Goal: Transaction & Acquisition: Purchase product/service

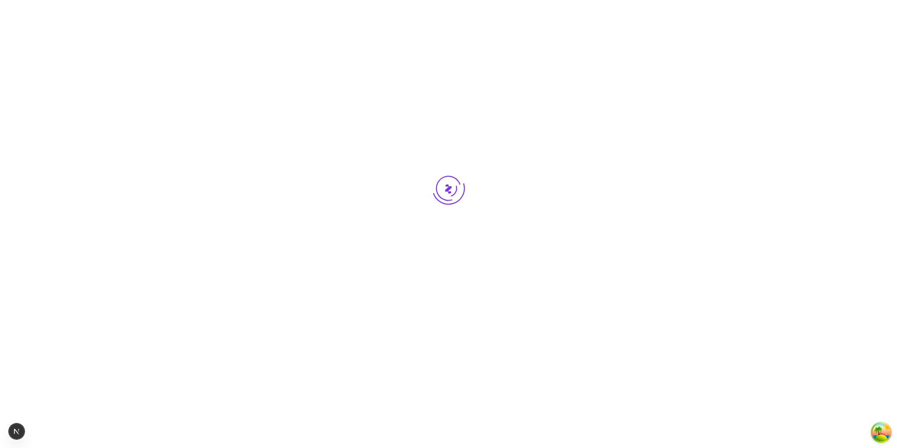
click at [354, 395] on div at bounding box center [448, 204] width 897 height 409
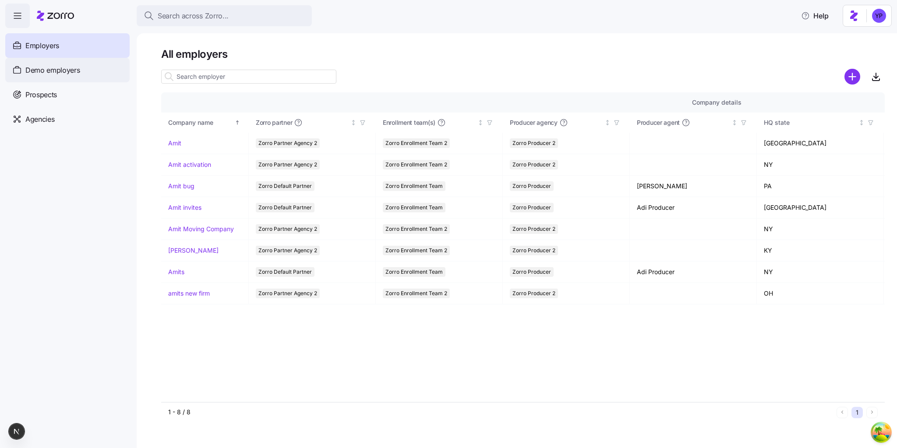
click at [56, 67] on span "Demo employers" at bounding box center [52, 70] width 55 height 11
click at [77, 68] on span "Demo employers" at bounding box center [52, 70] width 55 height 11
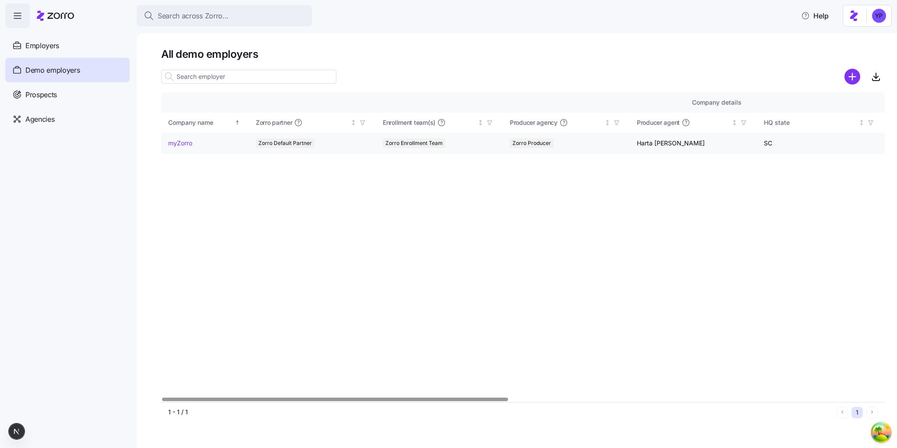
click at [189, 142] on link "myZorro" at bounding box center [180, 143] width 24 height 9
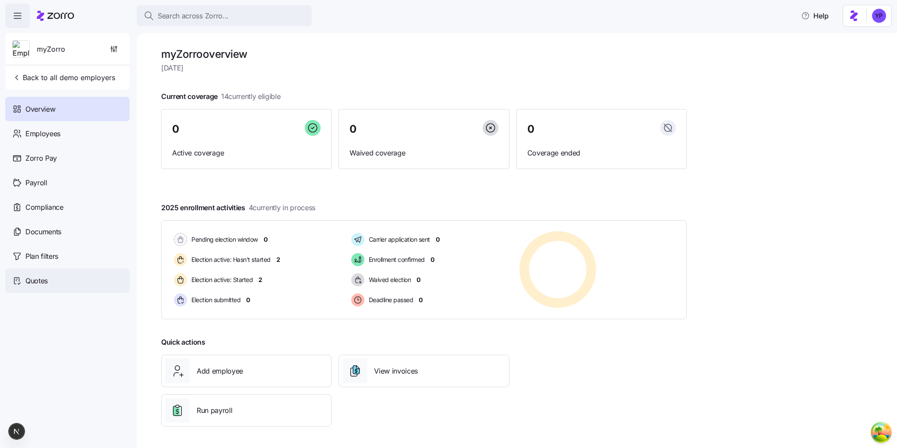
click at [43, 289] on div "Quotes" at bounding box center [67, 280] width 124 height 25
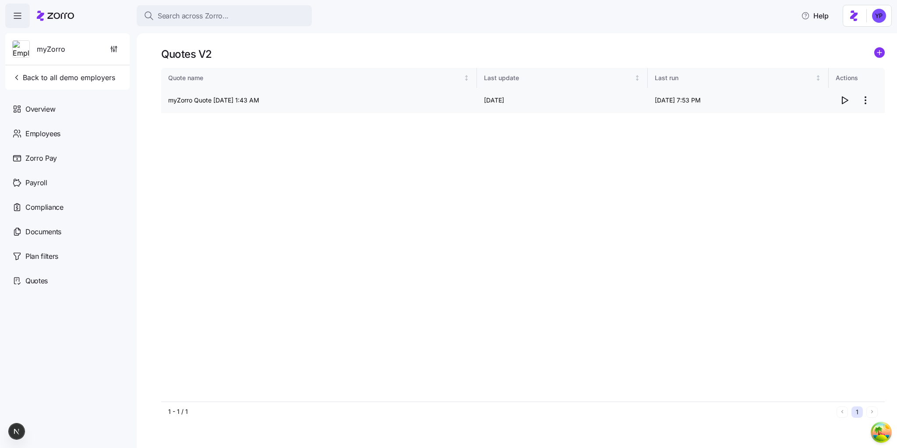
click at [842, 100] on icon "button" at bounding box center [844, 100] width 11 height 11
click at [881, 52] on circle "add icon" at bounding box center [879, 53] width 10 height 10
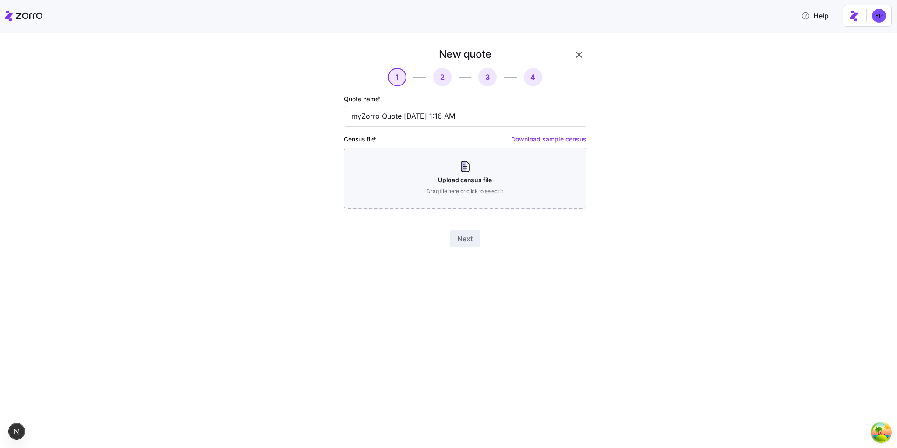
click at [572, 139] on link "Download sample census" at bounding box center [548, 138] width 75 height 7
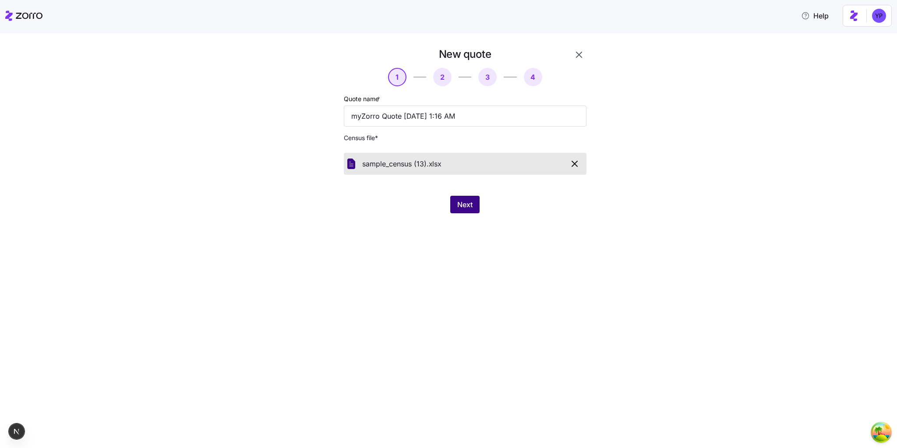
click at [458, 209] on span "Next" at bounding box center [464, 204] width 15 height 11
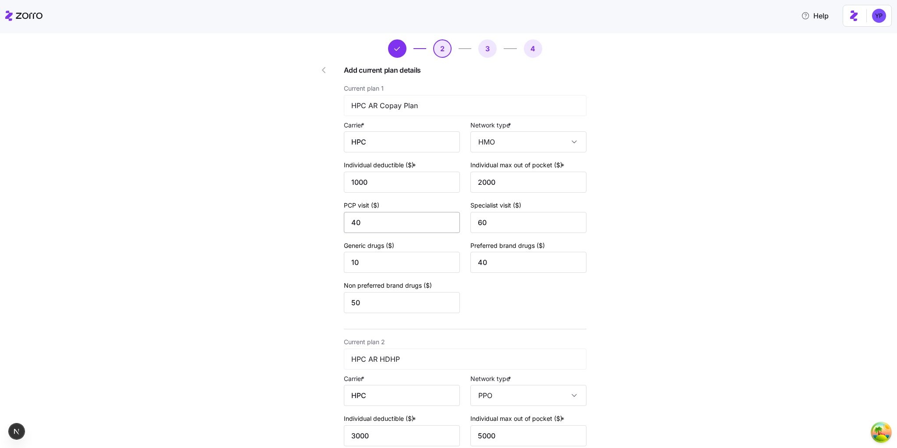
scroll to position [35, 0]
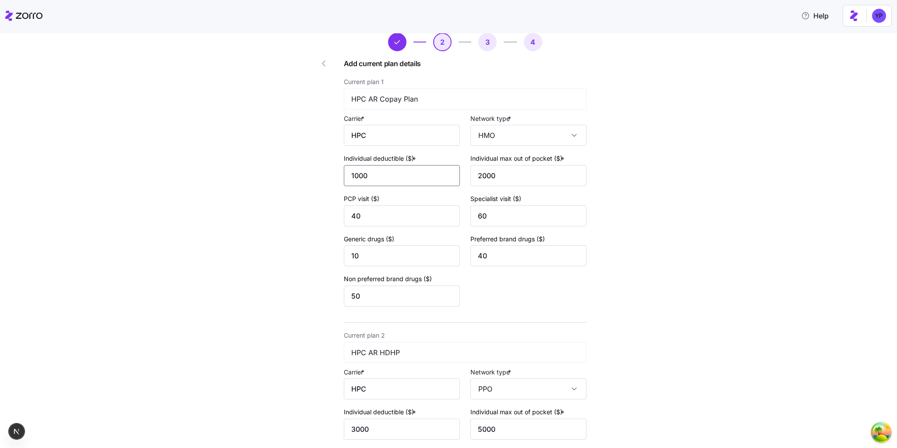
click at [349, 172] on input "1000" at bounding box center [402, 175] width 116 height 21
click at [476, 173] on input "2000" at bounding box center [528, 175] width 116 height 21
type input "12000"
click at [350, 214] on input "40" at bounding box center [402, 215] width 116 height 21
type input "140"
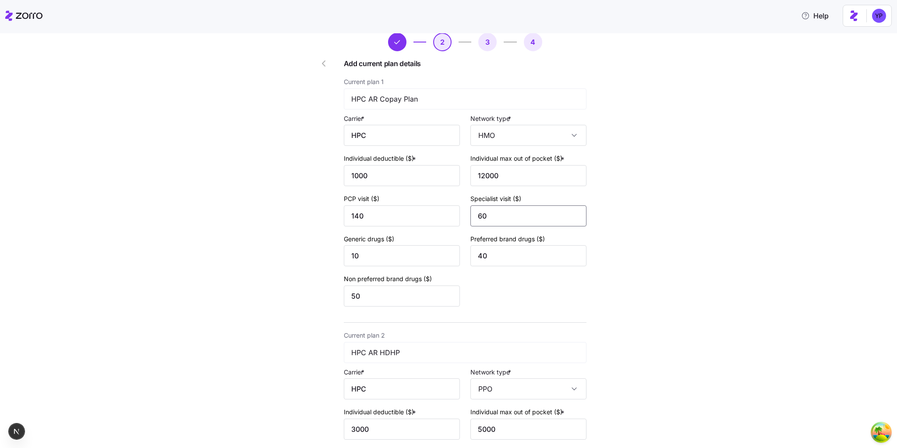
click at [477, 216] on input "60" at bounding box center [528, 215] width 116 height 21
type input "620"
click at [351, 251] on input "10" at bounding box center [402, 255] width 116 height 21
type input "110"
click at [477, 256] on input "40" at bounding box center [528, 255] width 116 height 21
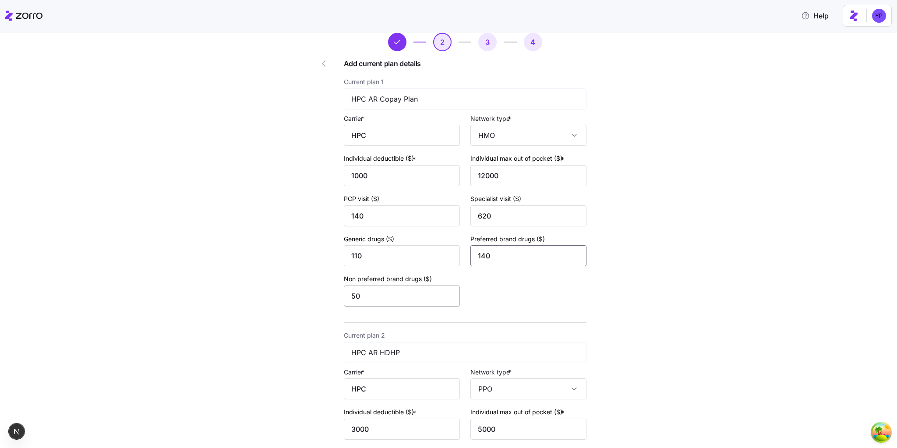
type input "140"
click at [345, 299] on input "50" at bounding box center [402, 295] width 116 height 21
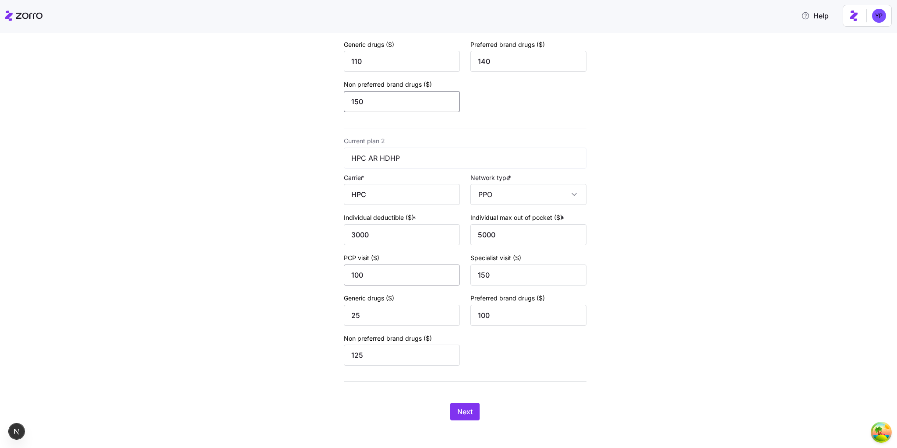
scroll to position [231, 0]
type input "150"
click at [349, 234] on input "3000" at bounding box center [402, 232] width 116 height 21
click at [348, 233] on input "3000" at bounding box center [402, 232] width 116 height 21
click at [473, 236] on input "5000" at bounding box center [528, 232] width 116 height 21
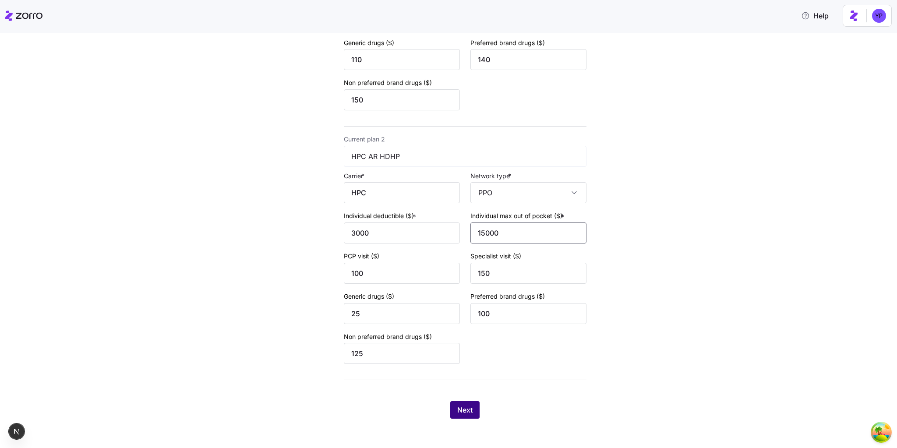
type input "15000"
click at [469, 412] on span "Next" at bounding box center [464, 410] width 15 height 11
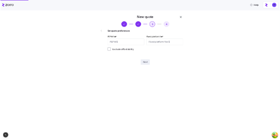
scroll to position [0, 0]
type input "10"
type input "100"
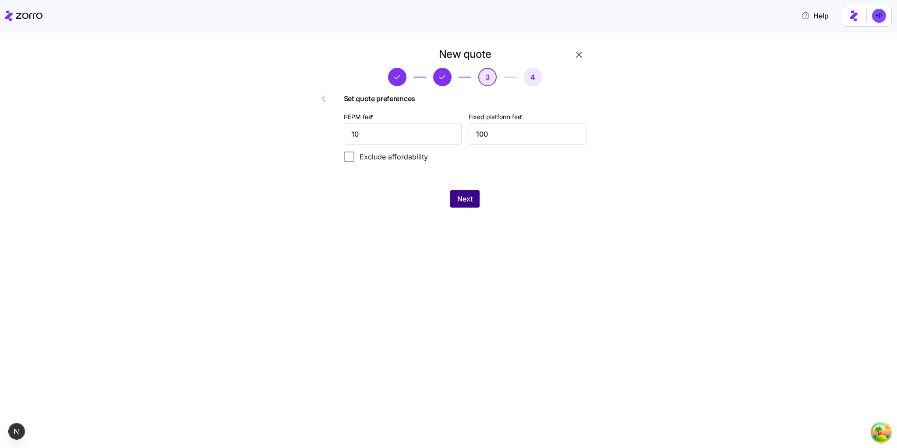
click at [474, 202] on button "Next" at bounding box center [464, 199] width 29 height 18
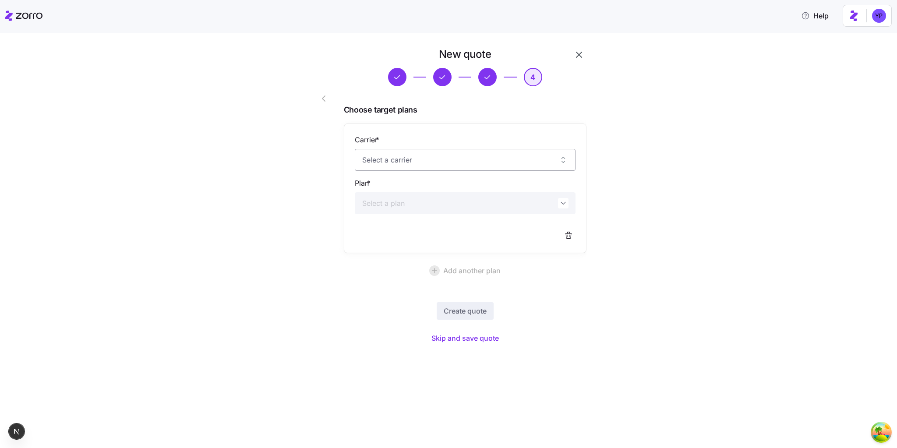
click at [386, 161] on input "Carrier *" at bounding box center [465, 160] width 221 height 22
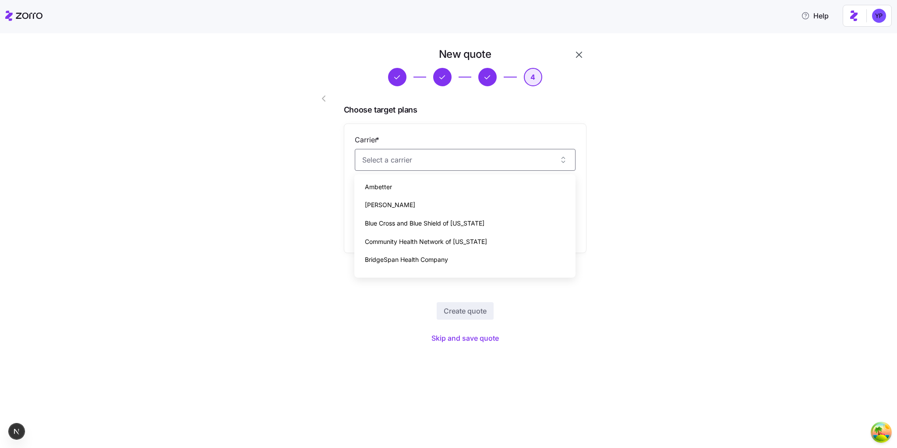
click at [389, 205] on div "Molina" at bounding box center [465, 205] width 214 height 18
type input "Molina"
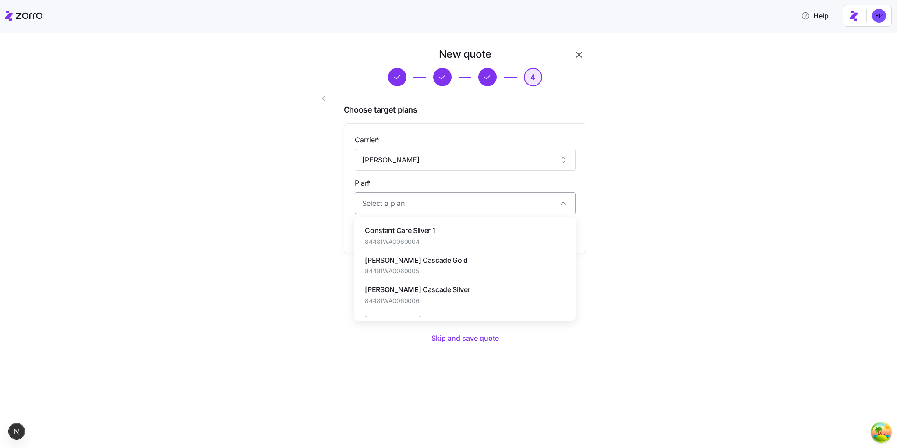
click at [384, 204] on input "Plan *" at bounding box center [465, 203] width 221 height 22
click at [389, 226] on span "Constant Care Silver 1" at bounding box center [400, 230] width 70 height 11
type input "Constant Care Silver 1"
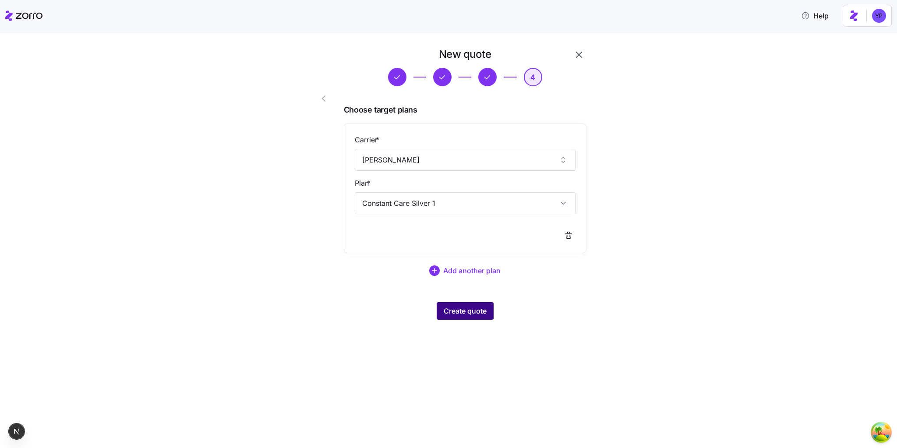
click at [475, 313] on span "Create quote" at bounding box center [465, 311] width 43 height 11
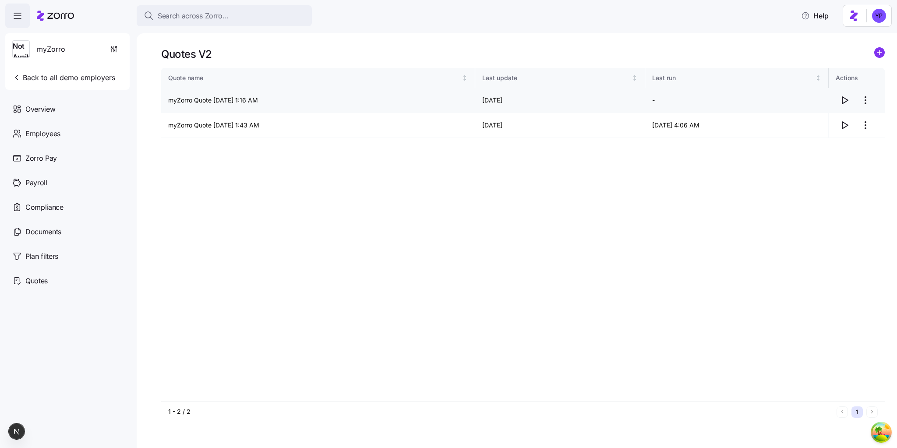
click at [845, 102] on icon "button" at bounding box center [844, 100] width 11 height 11
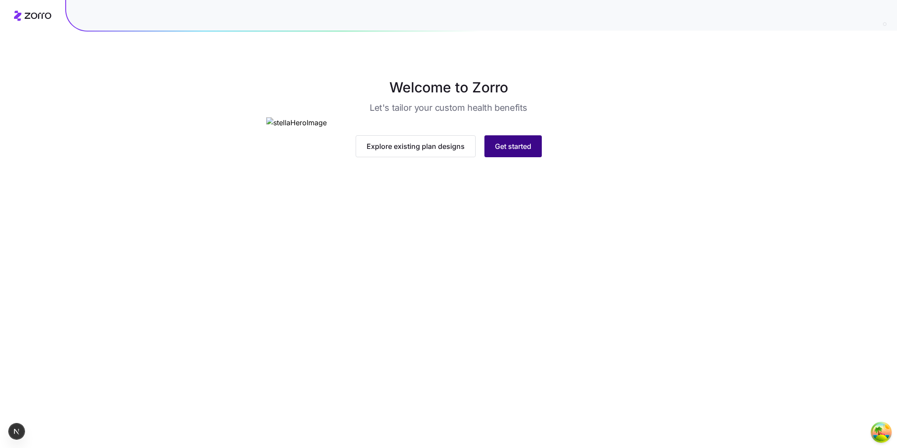
click at [490, 157] on button "Get started" at bounding box center [512, 146] width 57 height 22
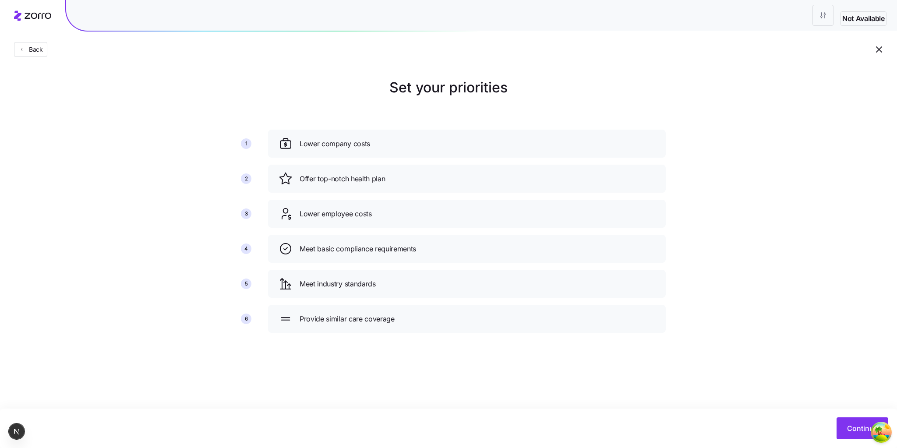
drag, startPoint x: 335, startPoint y: 82, endPoint x: 370, endPoint y: 110, distance: 44.2
click at [336, 82] on h1 "Set your priorities" at bounding box center [448, 87] width 434 height 21
click at [845, 436] on button "Continue" at bounding box center [862, 428] width 52 height 22
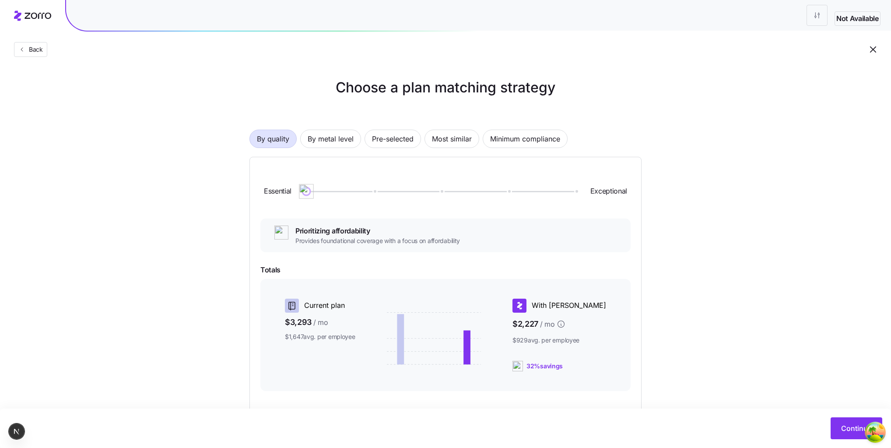
drag, startPoint x: 310, startPoint y: 188, endPoint x: 320, endPoint y: 172, distance: 19.7
click at [320, 172] on div "Essential Exceptional" at bounding box center [446, 191] width 370 height 47
drag, startPoint x: 307, startPoint y: 197, endPoint x: 616, endPoint y: 211, distance: 309.4
click at [622, 211] on div "Essential Exceptional" at bounding box center [446, 191] width 370 height 47
drag, startPoint x: 580, startPoint y: 196, endPoint x: 309, endPoint y: 152, distance: 274.5
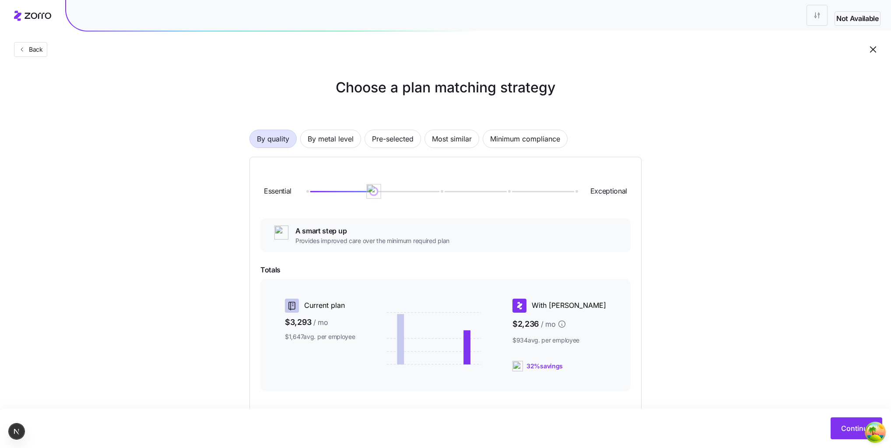
click at [320, 159] on div "Essential Exceptional A smart step up Provides improved care over the minimum r…" at bounding box center [446, 324] width 392 height 335
click at [315, 140] on span "By metal level" at bounding box center [331, 139] width 46 height 18
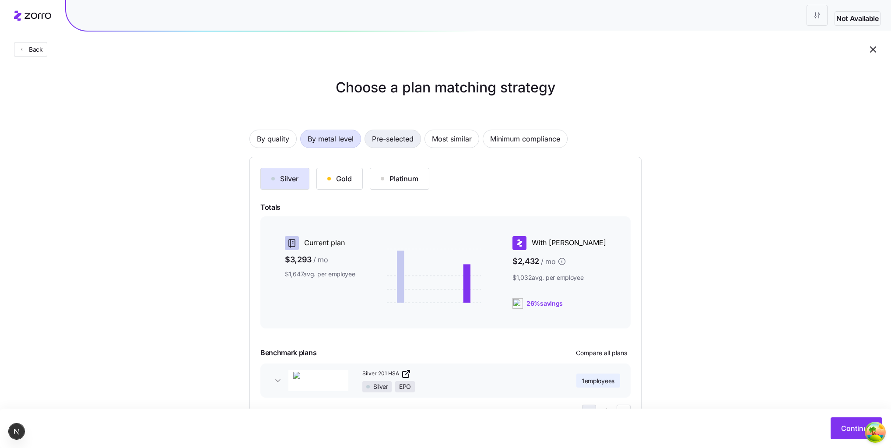
drag, startPoint x: 401, startPoint y: 143, endPoint x: 409, endPoint y: 144, distance: 7.6
click at [401, 143] on span "Pre-selected" at bounding box center [393, 139] width 42 height 18
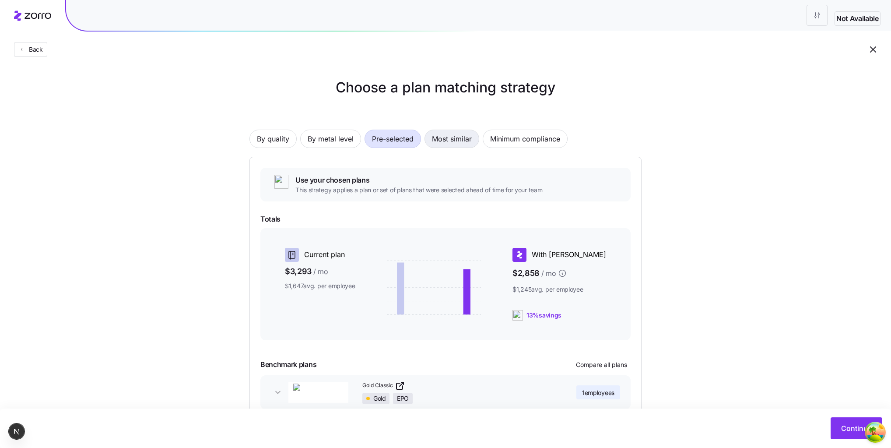
click at [461, 146] on span "Most similar" at bounding box center [452, 139] width 40 height 18
click at [521, 142] on span "Minimum compliance" at bounding box center [525, 139] width 70 height 18
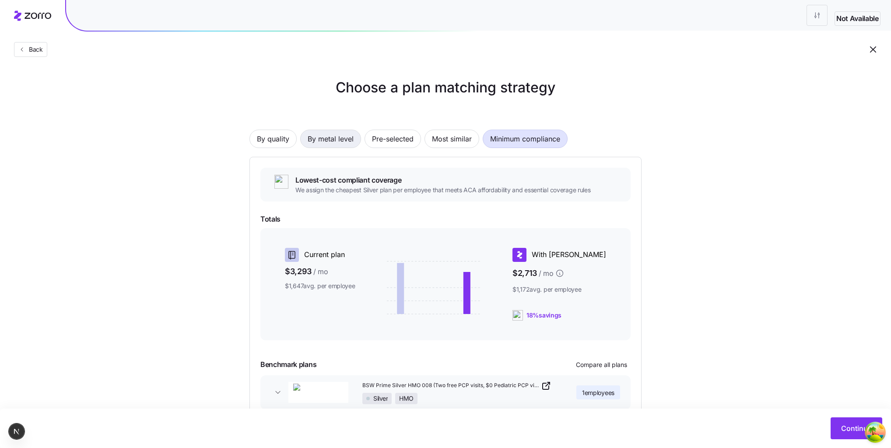
click at [306, 140] on button "By metal level" at bounding box center [330, 139] width 61 height 18
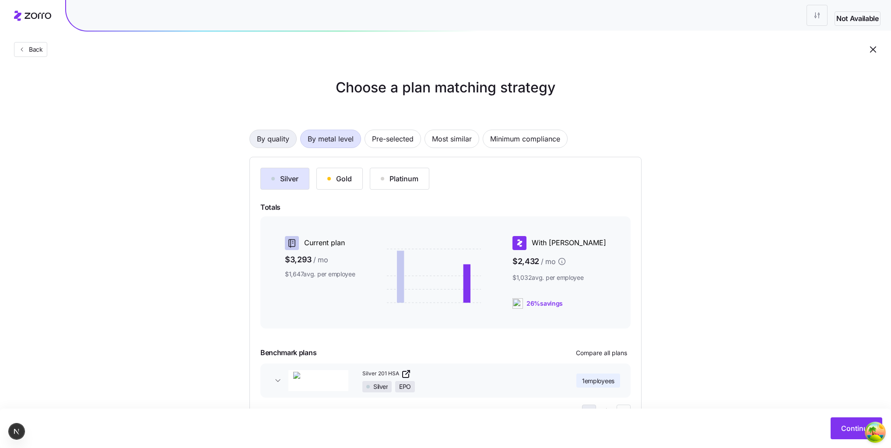
click at [273, 136] on span "By quality" at bounding box center [273, 139] width 32 height 18
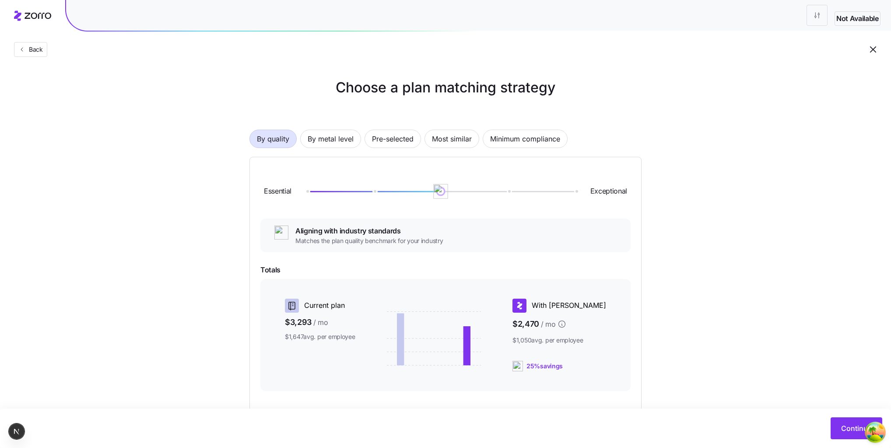
drag, startPoint x: 311, startPoint y: 194, endPoint x: 462, endPoint y: 210, distance: 151.9
click at [462, 210] on div "Essential Exceptional" at bounding box center [446, 191] width 370 height 47
drag, startPoint x: 260, startPoint y: 191, endPoint x: 298, endPoint y: 197, distance: 39.1
click at [298, 197] on div "Essential Exceptional Aligning with industry standards Matches the plan quality…" at bounding box center [446, 324] width 392 height 335
copy span "Essential"
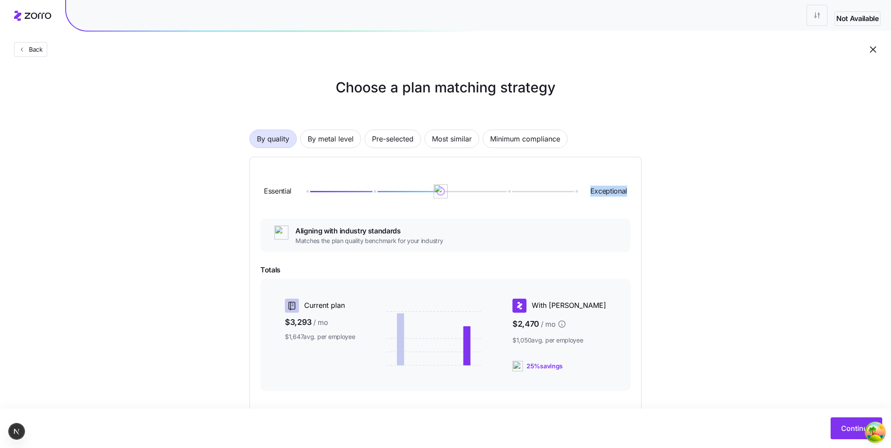
drag, startPoint x: 591, startPoint y: 188, endPoint x: 660, endPoint y: 191, distance: 69.2
click at [659, 191] on div "Choose a plan matching strategy By quality By metal level Pre-selected Most sim…" at bounding box center [446, 284] width 434 height 415
copy span "Exceptional"
click at [321, 193] on div at bounding box center [440, 191] width 269 height 5
click at [573, 208] on div "Essential Exceptional1" at bounding box center [446, 191] width 370 height 47
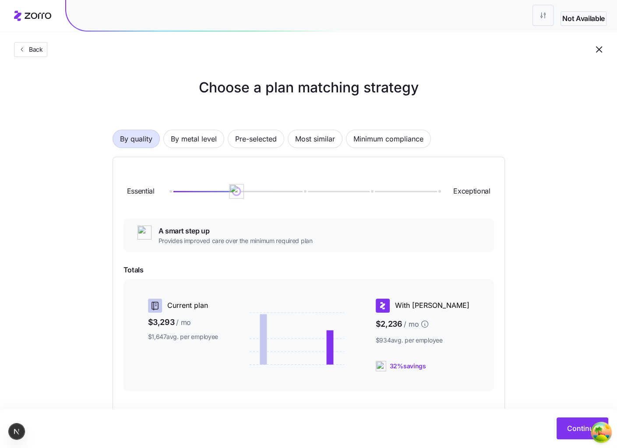
drag, startPoint x: 222, startPoint y: 190, endPoint x: 246, endPoint y: 192, distance: 23.7
click at [246, 192] on div at bounding box center [303, 191] width 269 height 5
drag, startPoint x: 233, startPoint y: 193, endPoint x: 275, endPoint y: 194, distance: 41.6
click at [275, 194] on div "Essential Exceptional" at bounding box center [308, 191] width 370 height 47
drag, startPoint x: 303, startPoint y: 194, endPoint x: 356, endPoint y: 197, distance: 52.2
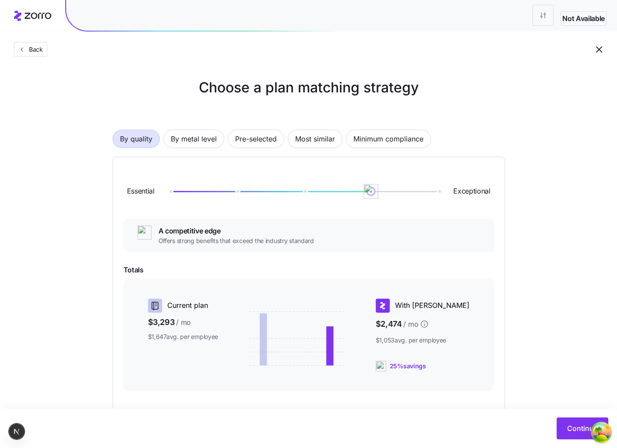
click at [356, 197] on div "Essential Exceptional" at bounding box center [308, 191] width 370 height 47
click at [187, 137] on span "By metal level" at bounding box center [194, 139] width 46 height 18
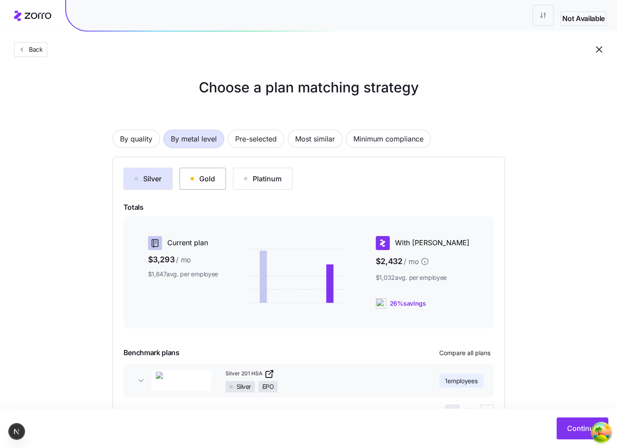
click at [201, 180] on div "Gold" at bounding box center [202, 178] width 25 height 11
click at [262, 186] on button "Platinum" at bounding box center [263, 179] width 60 height 22
click at [212, 179] on div "Gold" at bounding box center [202, 178] width 25 height 11
click at [131, 173] on button "Silver" at bounding box center [147, 179] width 49 height 22
click at [193, 173] on button "Gold" at bounding box center [203, 179] width 46 height 22
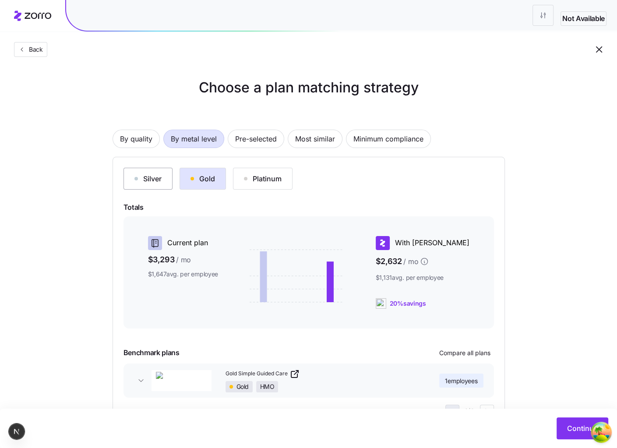
click at [139, 173] on button "Silver" at bounding box center [147, 179] width 49 height 22
click at [188, 177] on button "Gold" at bounding box center [203, 179] width 46 height 22
click at [246, 175] on div "Platinum" at bounding box center [263, 178] width 38 height 11
click at [196, 174] on div "Gold" at bounding box center [202, 178] width 25 height 11
click at [147, 170] on button "Silver" at bounding box center [147, 179] width 49 height 22
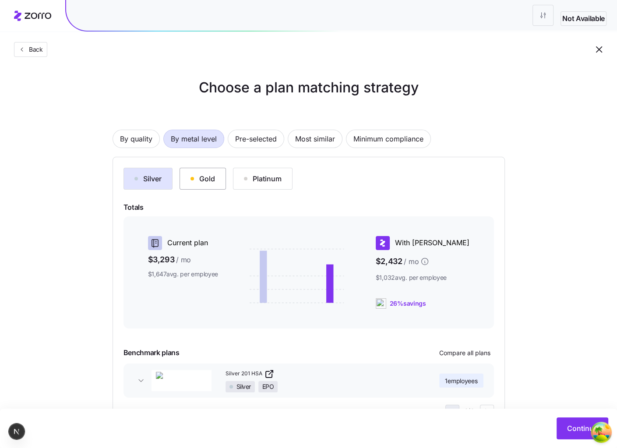
click at [184, 173] on button "Gold" at bounding box center [203, 179] width 46 height 22
click at [246, 180] on div "Platinum" at bounding box center [263, 178] width 38 height 11
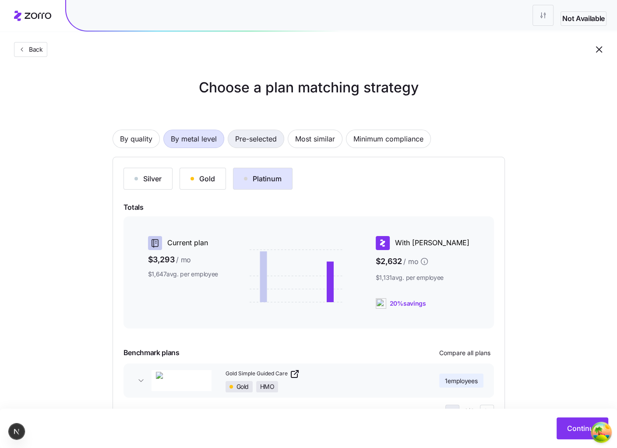
click at [255, 141] on span "Pre-selected" at bounding box center [256, 139] width 42 height 18
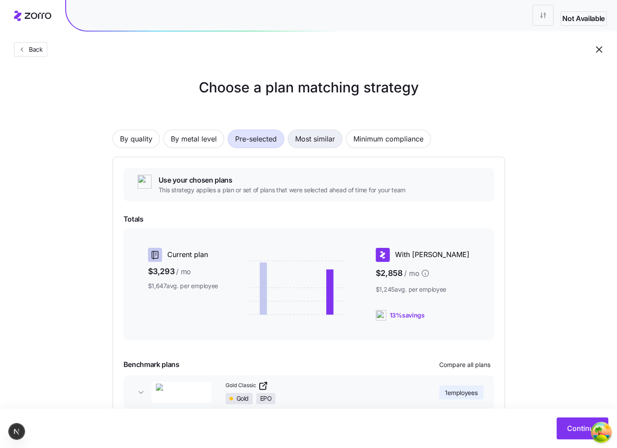
click at [317, 146] on span "Most similar" at bounding box center [315, 139] width 40 height 18
click at [376, 135] on span "Minimum compliance" at bounding box center [388, 139] width 70 height 18
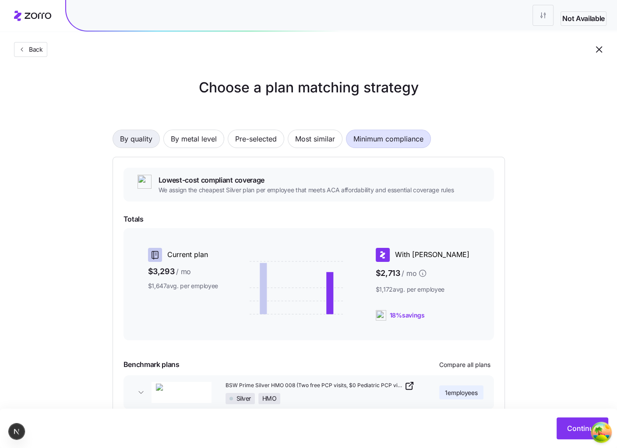
click at [120, 137] on span "By quality" at bounding box center [136, 139] width 32 height 18
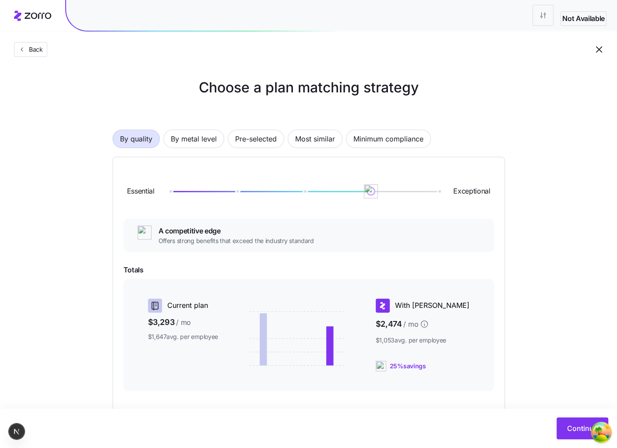
drag, startPoint x: 382, startPoint y: 197, endPoint x: 389, endPoint y: 187, distance: 12.3
click at [429, 195] on div "Essential Exceptional" at bounding box center [308, 191] width 370 height 47
drag, startPoint x: 370, startPoint y: 188, endPoint x: 168, endPoint y: 173, distance: 202.4
click at [168, 173] on div "Essential Exceptional" at bounding box center [308, 191] width 370 height 47
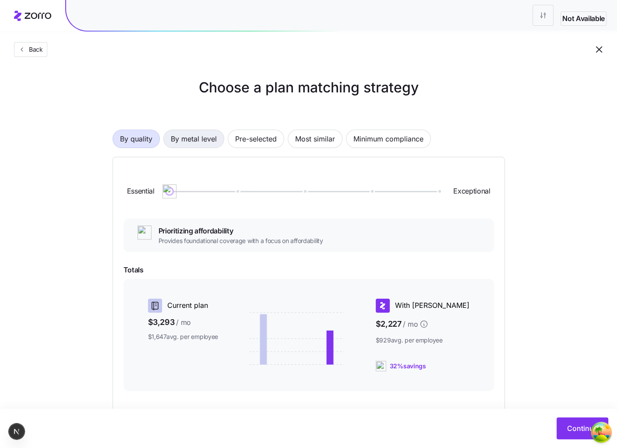
click at [212, 139] on span "By metal level" at bounding box center [194, 139] width 46 height 18
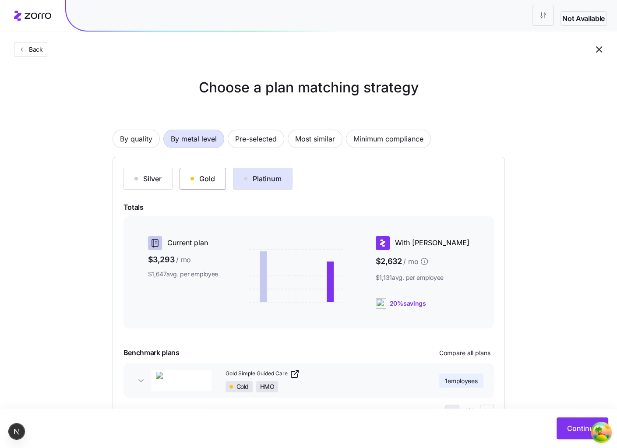
click at [198, 181] on div "Gold" at bounding box center [202, 178] width 25 height 11
click at [133, 143] on span "By quality" at bounding box center [136, 139] width 32 height 18
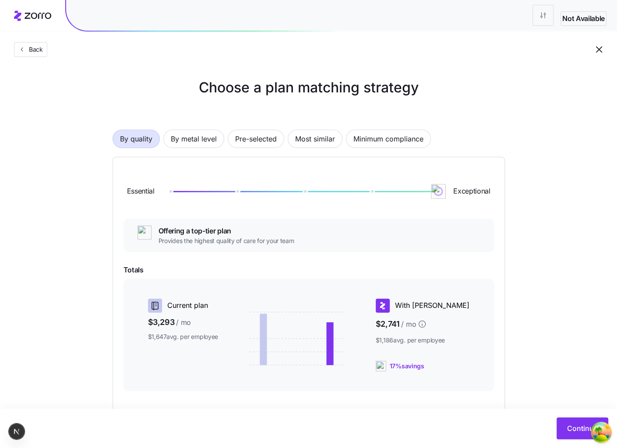
drag, startPoint x: 165, startPoint y: 189, endPoint x: 471, endPoint y: 211, distance: 306.8
click at [471, 211] on div "Essential Exceptional" at bounding box center [308, 191] width 370 height 47
click at [261, 139] on span "Pre-selected" at bounding box center [256, 139] width 42 height 18
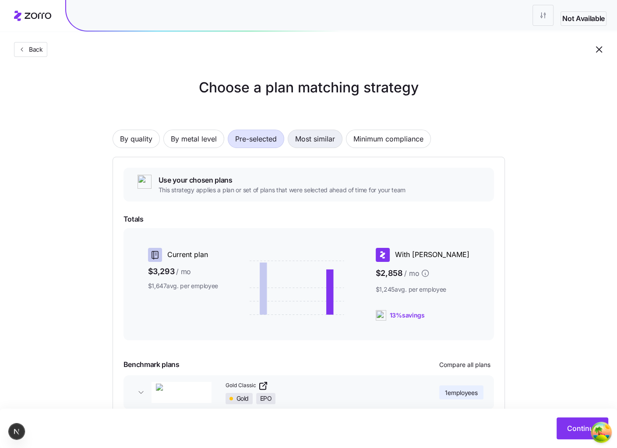
click at [305, 141] on span "Most similar" at bounding box center [315, 139] width 40 height 18
click at [384, 138] on span "Minimum compliance" at bounding box center [388, 139] width 70 height 18
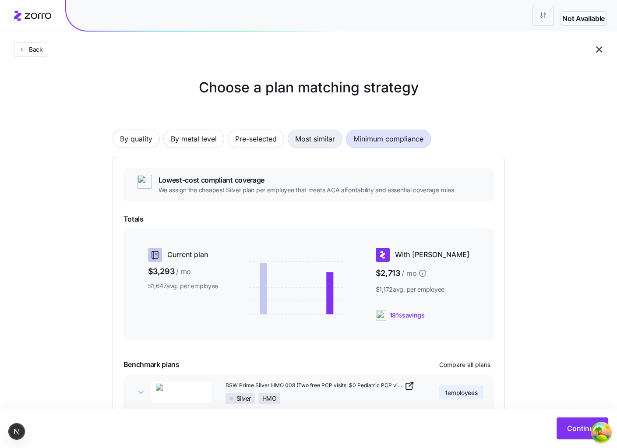
click at [309, 139] on span "Most similar" at bounding box center [315, 139] width 40 height 18
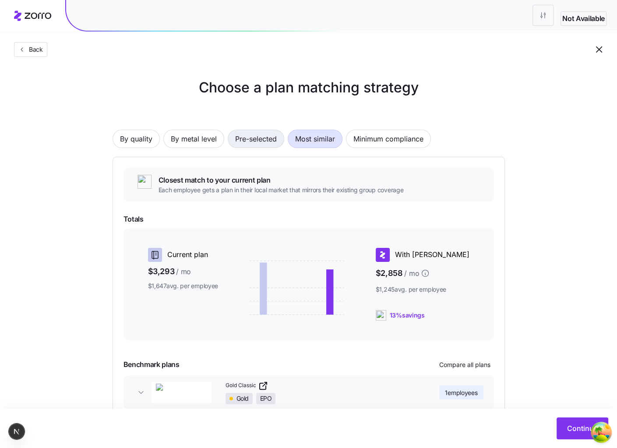
click at [255, 137] on span "Pre-selected" at bounding box center [256, 139] width 42 height 18
click at [204, 141] on span "By metal level" at bounding box center [194, 139] width 46 height 18
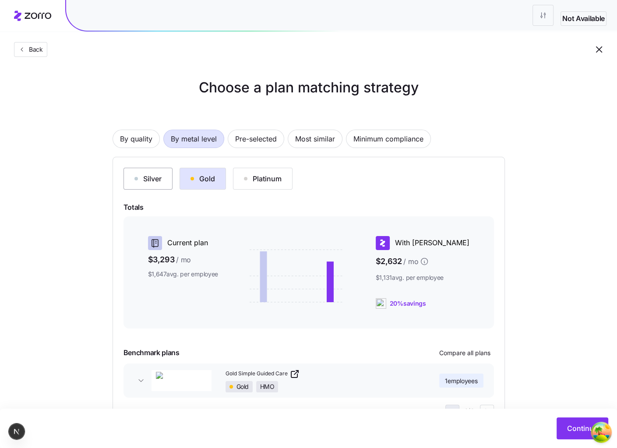
click at [165, 179] on button "Silver" at bounding box center [147, 179] width 49 height 22
click at [164, 135] on button "By metal level" at bounding box center [193, 139] width 61 height 18
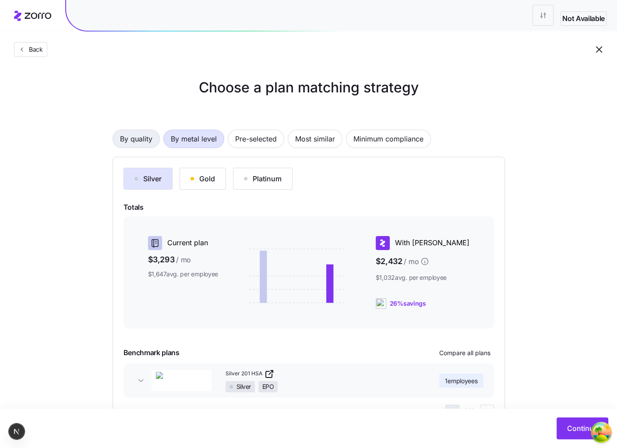
click at [138, 134] on span "By quality" at bounding box center [136, 139] width 32 height 18
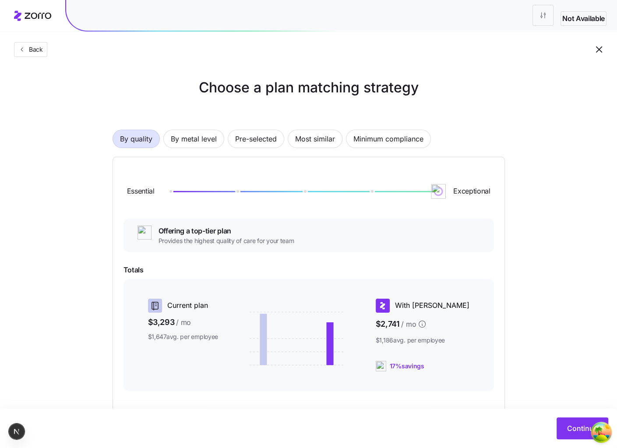
drag, startPoint x: 433, startPoint y: 190, endPoint x: 494, endPoint y: 210, distance: 63.6
click at [494, 210] on div "Essential Exceptional Offering a top-tier plan Provides the highest quality of …" at bounding box center [309, 324] width 392 height 335
click at [218, 146] on button "By metal level" at bounding box center [193, 139] width 61 height 18
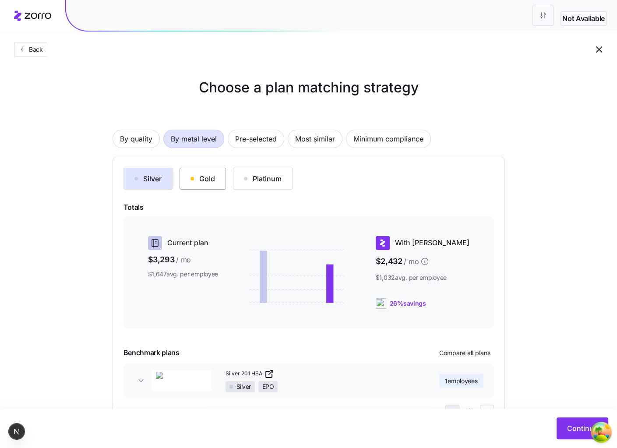
click at [204, 187] on button "Gold" at bounding box center [203, 179] width 46 height 22
click at [273, 180] on div "Platinum" at bounding box center [263, 178] width 38 height 11
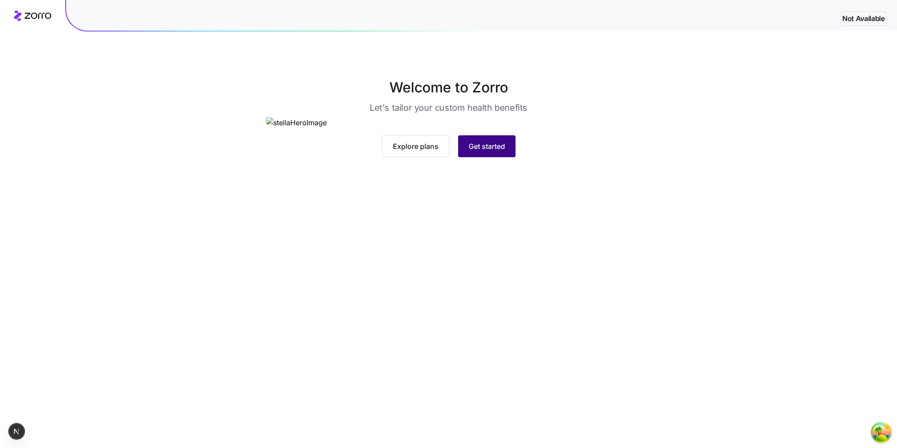
click at [478, 157] on button "Get started" at bounding box center [486, 146] width 57 height 22
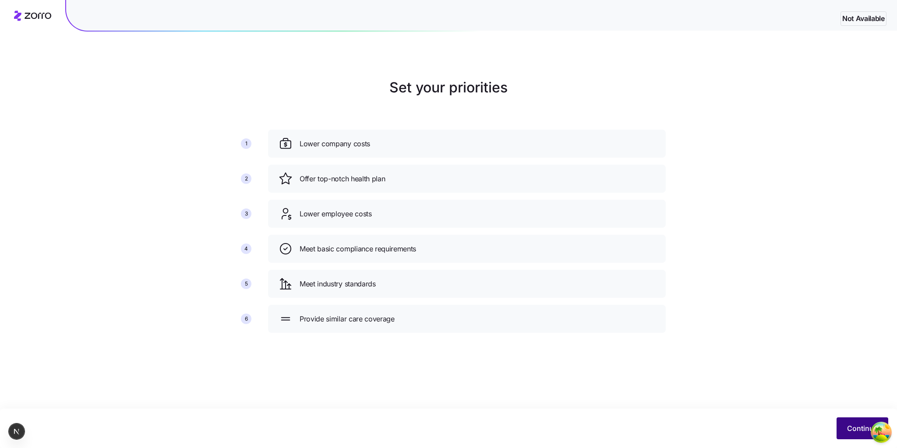
click at [859, 424] on span "Continue" at bounding box center [862, 428] width 31 height 11
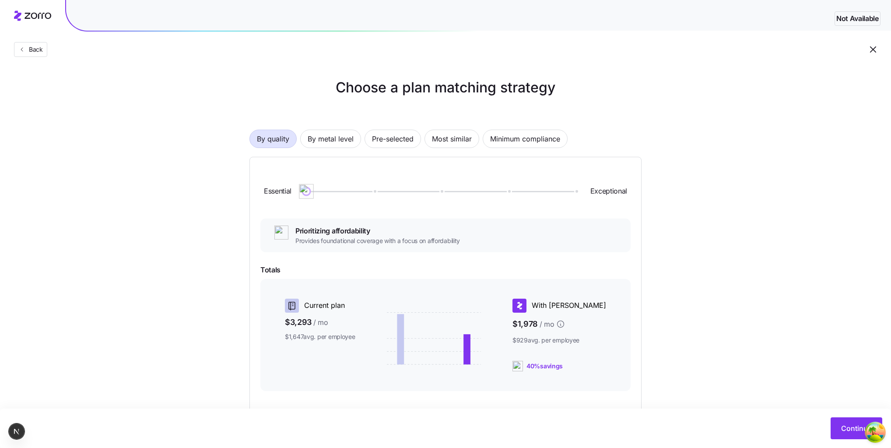
drag, startPoint x: 370, startPoint y: 193, endPoint x: 234, endPoint y: 175, distance: 136.9
click at [234, 175] on div "Choose a plan matching strategy By quality By metal level Pre-selected Most sim…" at bounding box center [446, 284] width 434 height 415
click at [331, 142] on span "By metal level" at bounding box center [331, 139] width 46 height 18
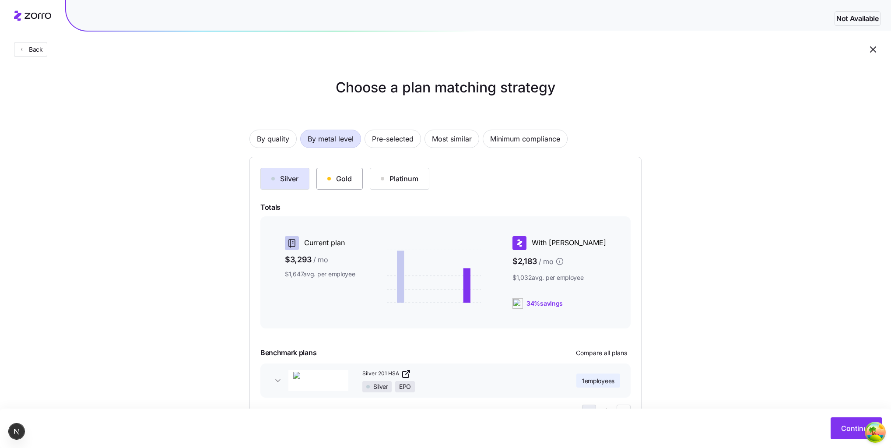
click at [320, 183] on button "Gold" at bounding box center [340, 179] width 46 height 22
click at [273, 139] on span "By quality" at bounding box center [273, 139] width 32 height 18
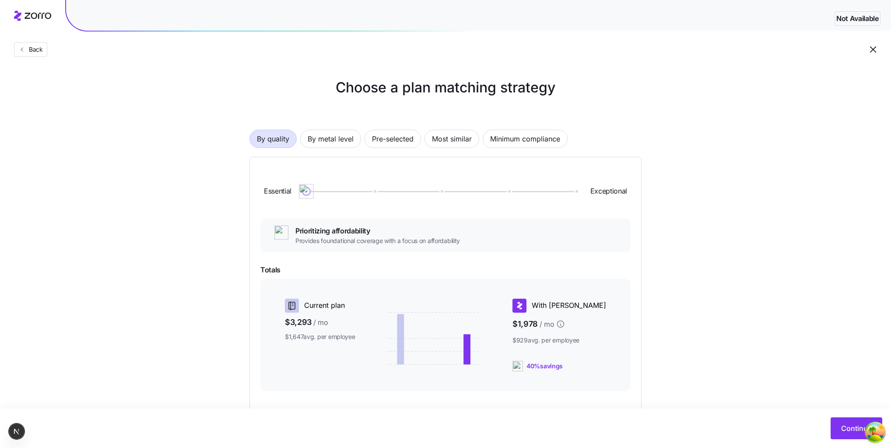
drag, startPoint x: 306, startPoint y: 193, endPoint x: 317, endPoint y: 180, distance: 17.4
click at [317, 180] on div "Essential Exceptional" at bounding box center [446, 191] width 370 height 47
click at [320, 141] on span "By metal level" at bounding box center [331, 139] width 46 height 18
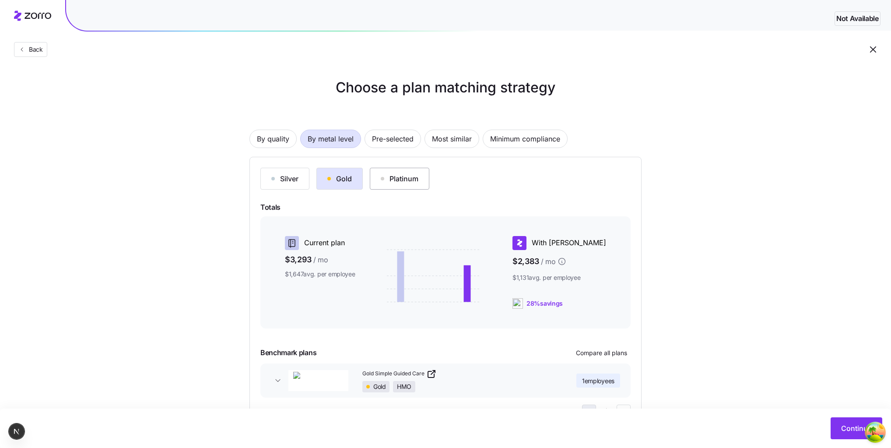
click at [380, 173] on button "Platinum" at bounding box center [400, 179] width 60 height 22
click at [301, 148] on div "By quality By metal level Pre-selected Most similar Minimum compliance Silver G…" at bounding box center [446, 266] width 392 height 328
click at [286, 143] on span "By quality" at bounding box center [273, 139] width 32 height 18
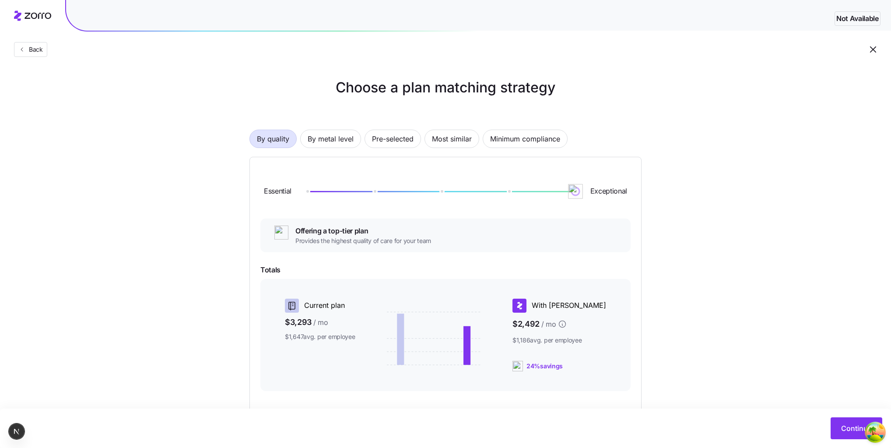
drag, startPoint x: 303, startPoint y: 188, endPoint x: 592, endPoint y: 207, distance: 289.2
click at [597, 209] on div "Essential Exceptional" at bounding box center [446, 191] width 370 height 47
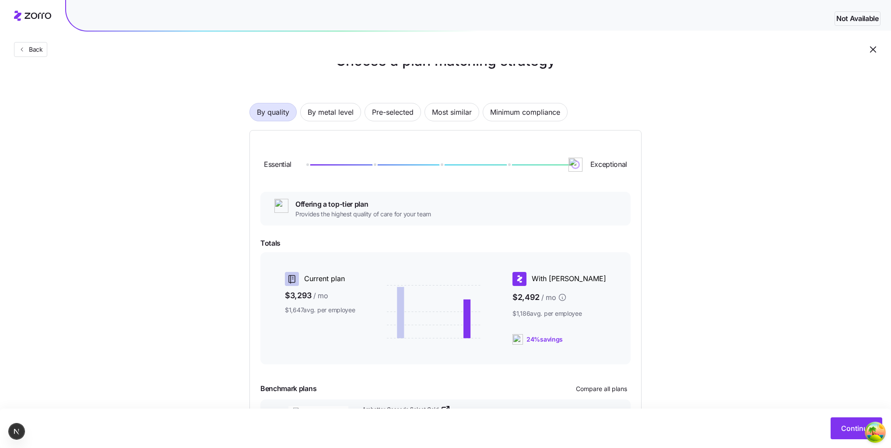
scroll to position [100, 0]
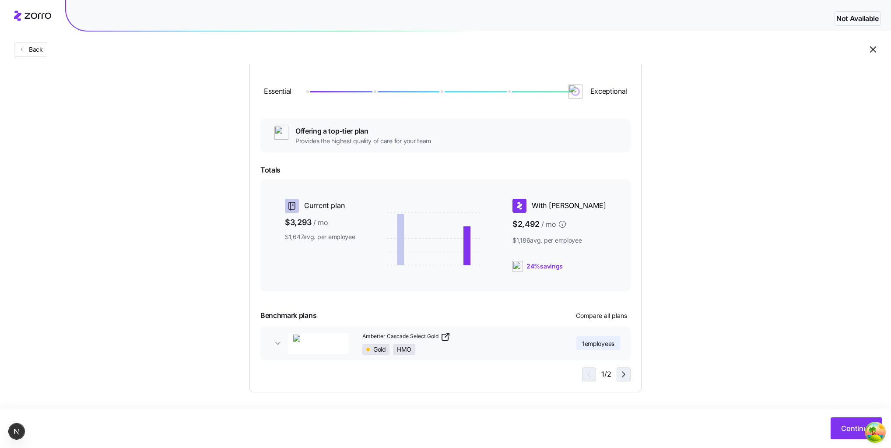
click at [624, 373] on icon "button" at bounding box center [624, 374] width 3 height 5
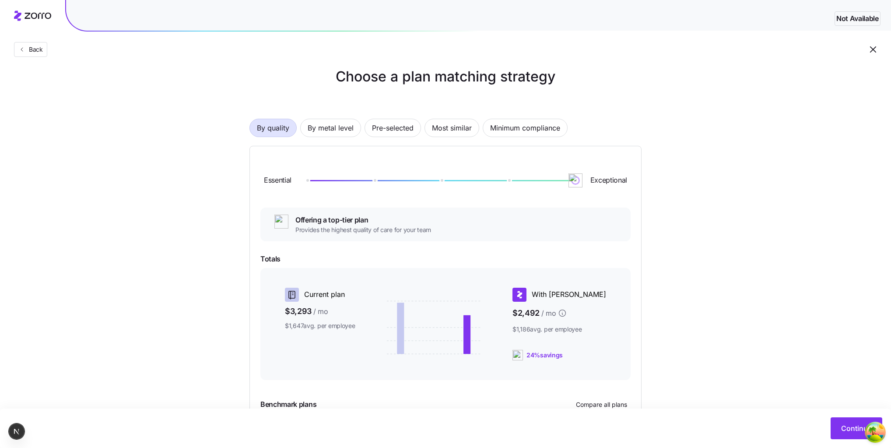
scroll to position [0, 0]
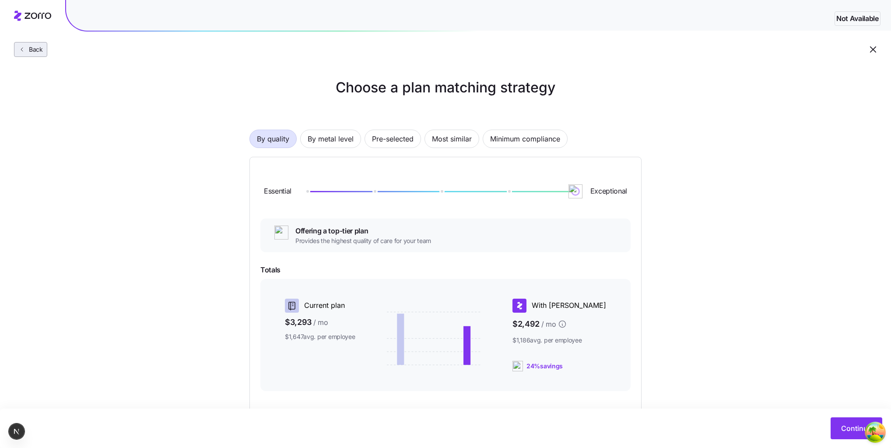
click at [43, 45] on button "Back" at bounding box center [30, 49] width 33 height 15
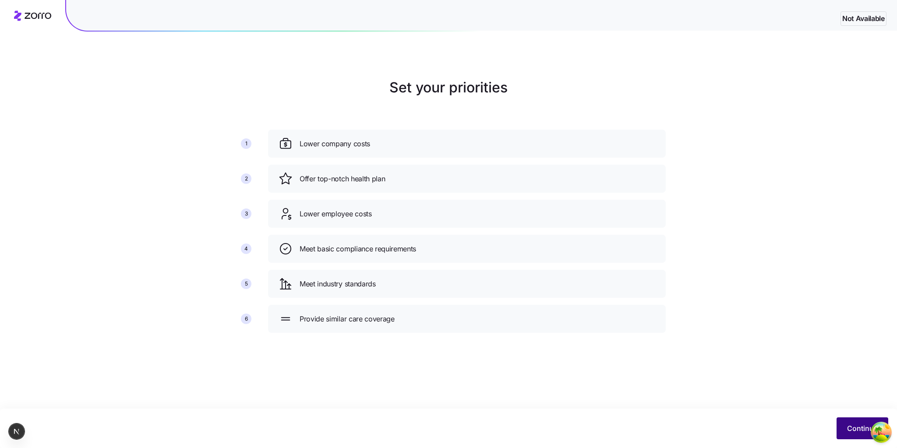
click at [843, 427] on button "Continue" at bounding box center [862, 428] width 52 height 22
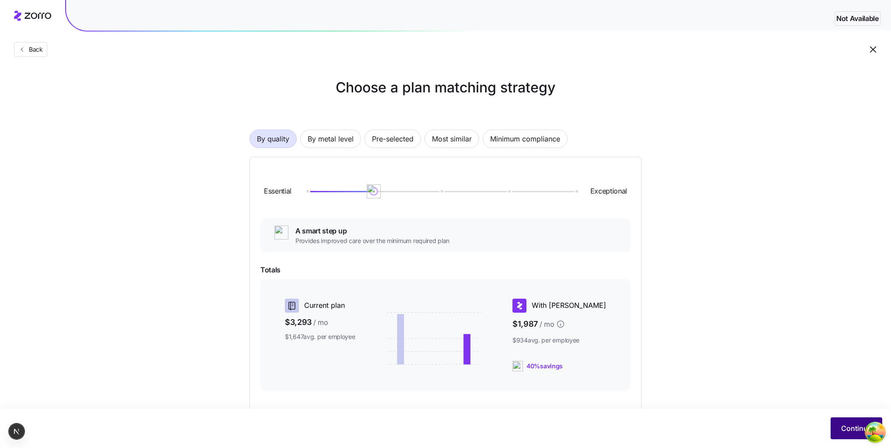
click at [842, 427] on span "Continue" at bounding box center [857, 428] width 31 height 11
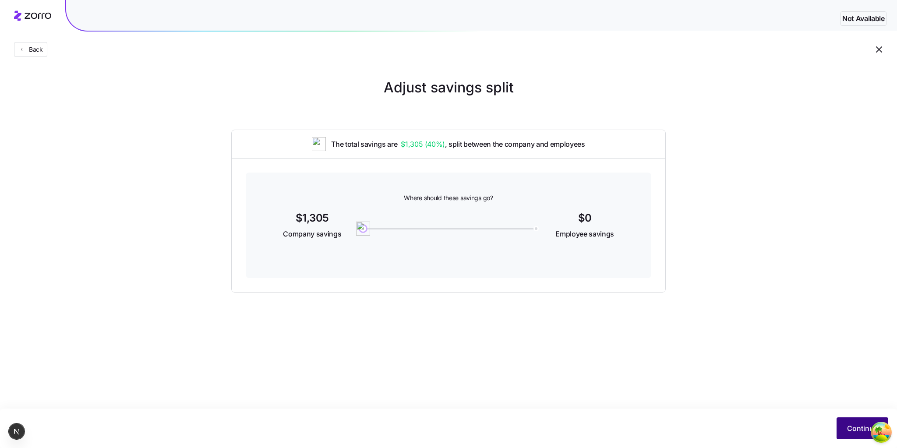
click at [846, 427] on button "Continue" at bounding box center [862, 428] width 52 height 22
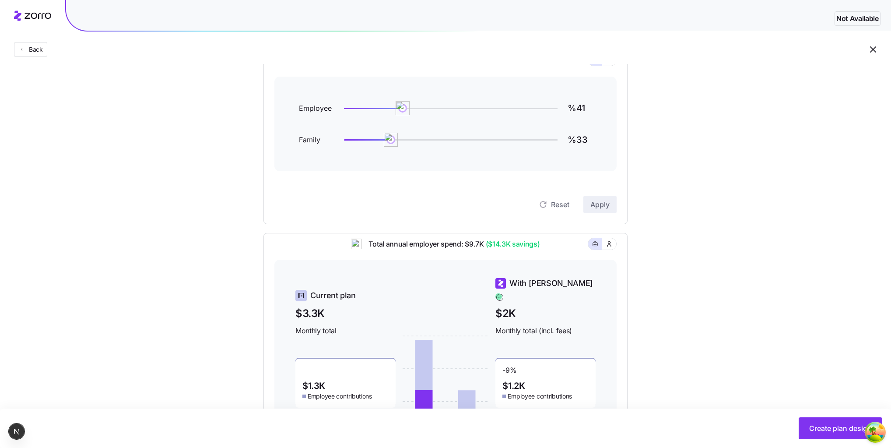
scroll to position [140, 0]
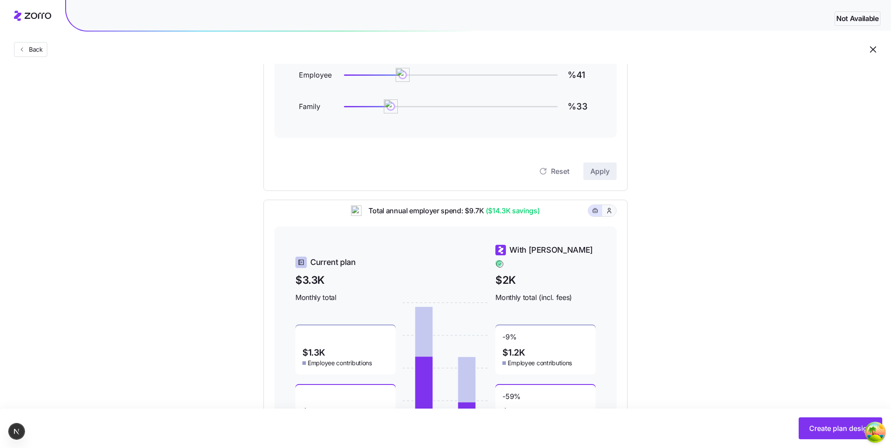
click at [606, 214] on span "button" at bounding box center [609, 210] width 7 height 7
click at [593, 216] on icon "button" at bounding box center [595, 210] width 6 height 11
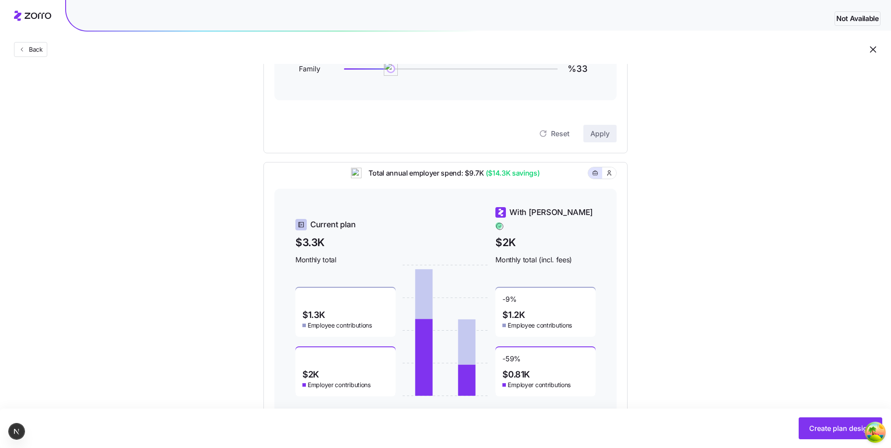
scroll to position [205, 0]
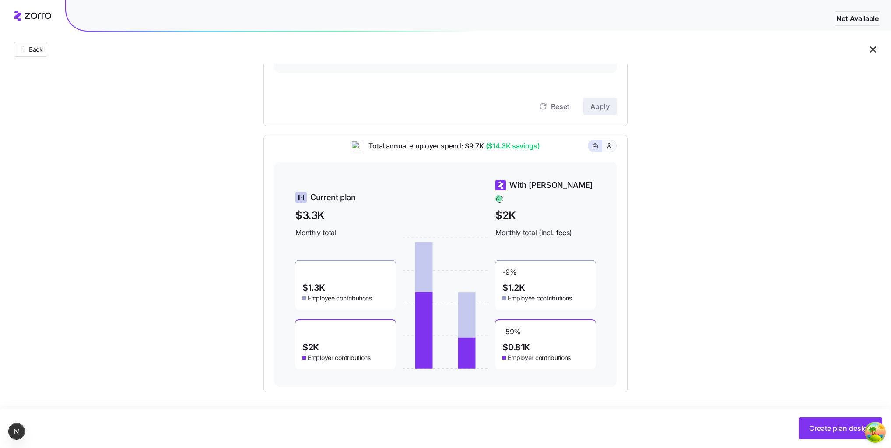
click at [608, 151] on button "button" at bounding box center [609, 145] width 14 height 11
click at [596, 151] on icon "button" at bounding box center [595, 146] width 6 height 11
click at [609, 150] on icon "button" at bounding box center [609, 145] width 7 height 9
click at [596, 150] on icon "button" at bounding box center [595, 146] width 6 height 11
click at [607, 150] on icon "button" at bounding box center [609, 145] width 7 height 9
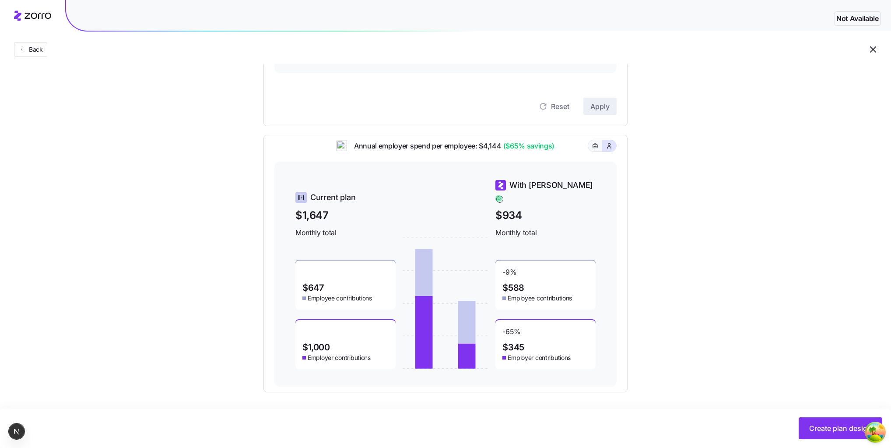
click at [595, 149] on icon "button" at bounding box center [595, 146] width 6 height 11
click at [606, 149] on button "button" at bounding box center [609, 145] width 14 height 11
click at [597, 149] on icon "button" at bounding box center [595, 146] width 6 height 11
click at [607, 150] on icon "button" at bounding box center [609, 145] width 7 height 9
click at [591, 149] on button "button" at bounding box center [595, 145] width 14 height 11
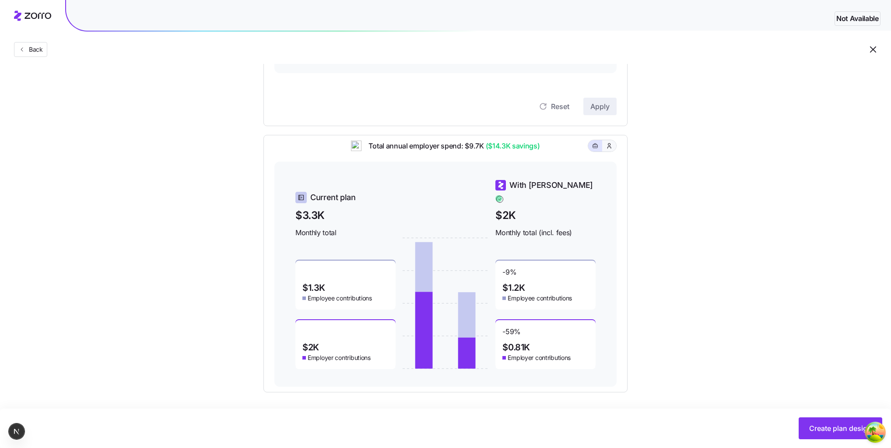
click at [608, 148] on icon "button" at bounding box center [610, 145] width 4 height 5
click at [593, 148] on rect "button" at bounding box center [595, 146] width 5 height 4
click at [609, 150] on icon "button" at bounding box center [609, 145] width 7 height 9
click at [596, 151] on icon "button" at bounding box center [595, 146] width 6 height 11
click at [612, 150] on icon "button" at bounding box center [609, 145] width 7 height 9
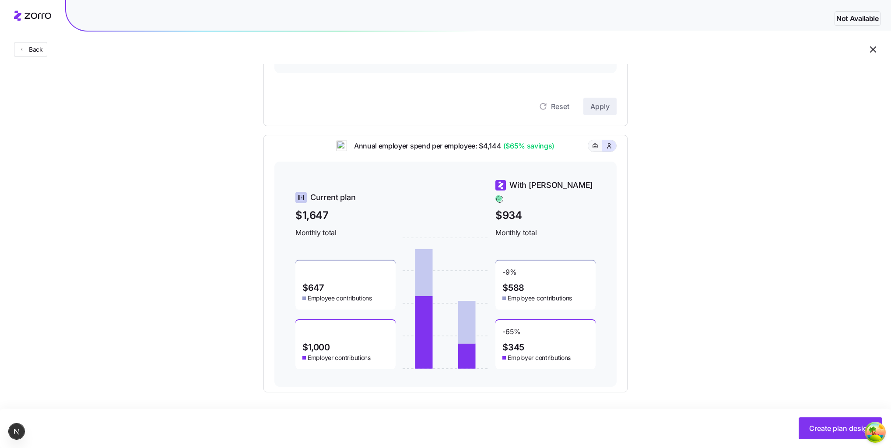
click at [599, 150] on icon "button" at bounding box center [595, 146] width 6 height 11
click at [609, 150] on icon "button" at bounding box center [609, 145] width 7 height 9
click at [597, 149] on icon "button" at bounding box center [595, 146] width 6 height 11
click at [607, 150] on icon "button" at bounding box center [609, 145] width 7 height 9
click at [595, 148] on span "button" at bounding box center [595, 145] width 7 height 7
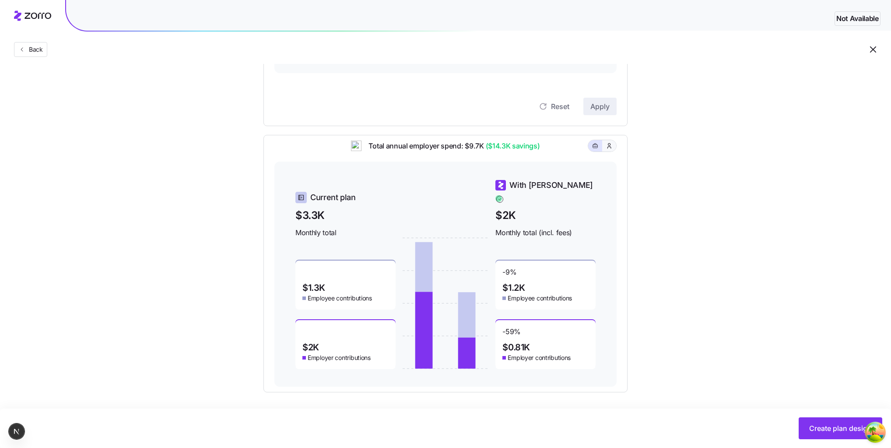
click at [606, 149] on button "button" at bounding box center [609, 145] width 7 height 7
click at [595, 148] on button "button" at bounding box center [595, 145] width 7 height 7
click at [607, 150] on icon "button" at bounding box center [609, 145] width 7 height 9
click at [596, 148] on button "button" at bounding box center [595, 145] width 7 height 7
click at [606, 149] on button "button" at bounding box center [609, 145] width 7 height 7
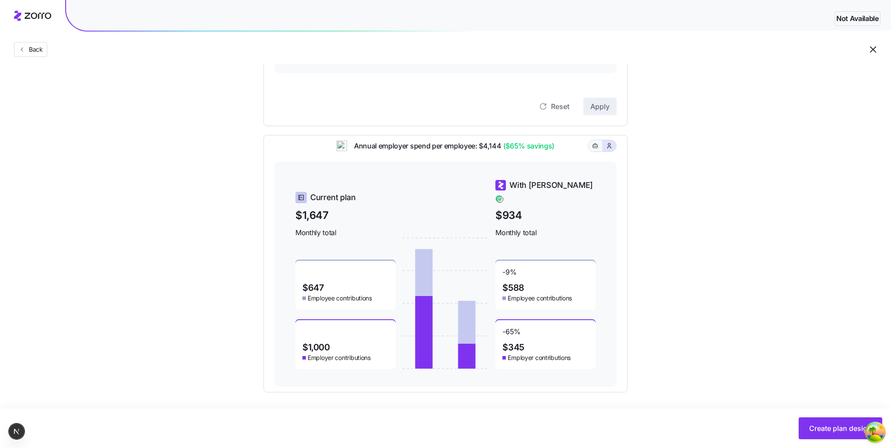
click at [594, 148] on button "button" at bounding box center [595, 145] width 7 height 7
click at [606, 149] on button "button" at bounding box center [609, 145] width 7 height 7
click at [597, 146] on button "button" at bounding box center [595, 145] width 14 height 11
click at [608, 147] on button "button" at bounding box center [609, 145] width 14 height 11
click at [597, 146] on button "button" at bounding box center [595, 145] width 14 height 11
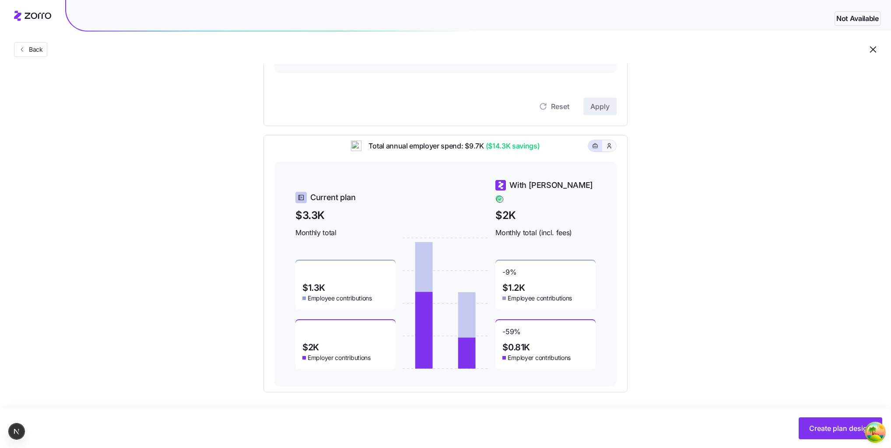
click at [608, 147] on button "button" at bounding box center [609, 145] width 14 height 11
click at [596, 145] on button "button" at bounding box center [595, 145] width 14 height 11
click at [606, 147] on button "button" at bounding box center [609, 145] width 14 height 11
click at [590, 145] on div at bounding box center [602, 145] width 28 height 11
click at [596, 148] on span "button" at bounding box center [595, 145] width 7 height 7
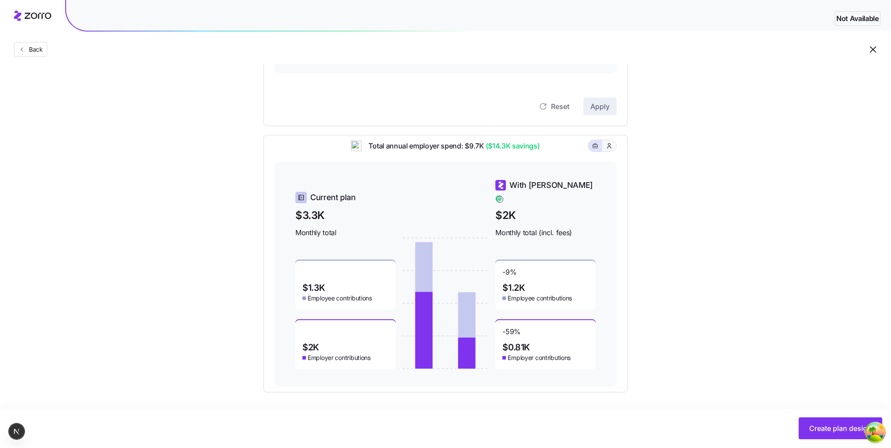
click at [609, 148] on icon "button" at bounding box center [610, 145] width 4 height 5
click at [597, 148] on icon "button" at bounding box center [595, 146] width 6 height 11
click at [607, 149] on icon "button" at bounding box center [609, 145] width 7 height 9
click at [597, 147] on button "button" at bounding box center [595, 145] width 14 height 11
click at [606, 150] on icon "button" at bounding box center [609, 145] width 7 height 9
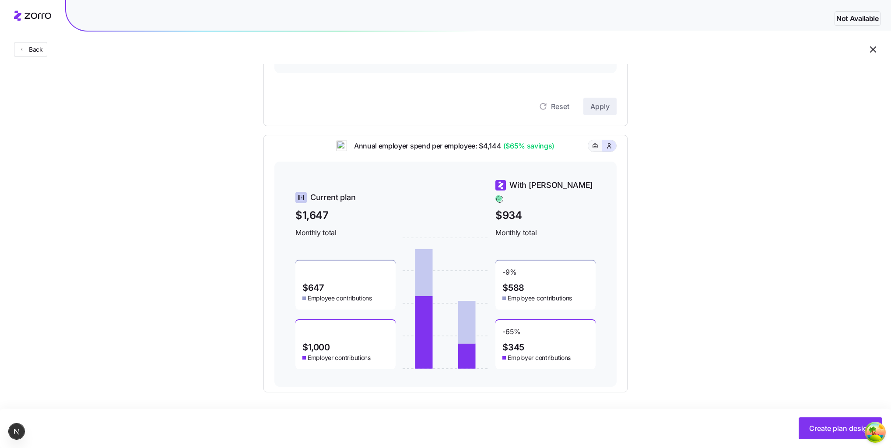
click at [593, 149] on icon "button" at bounding box center [595, 146] width 6 height 11
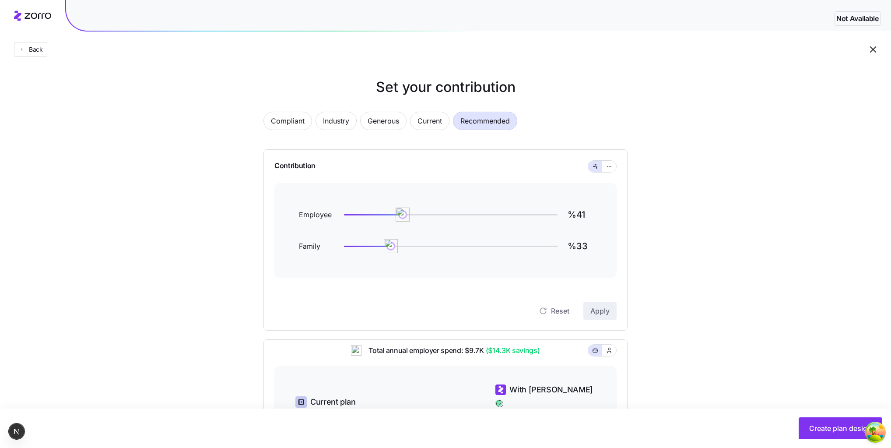
scroll to position [0, 0]
click at [612, 165] on icon "button" at bounding box center [609, 167] width 6 height 11
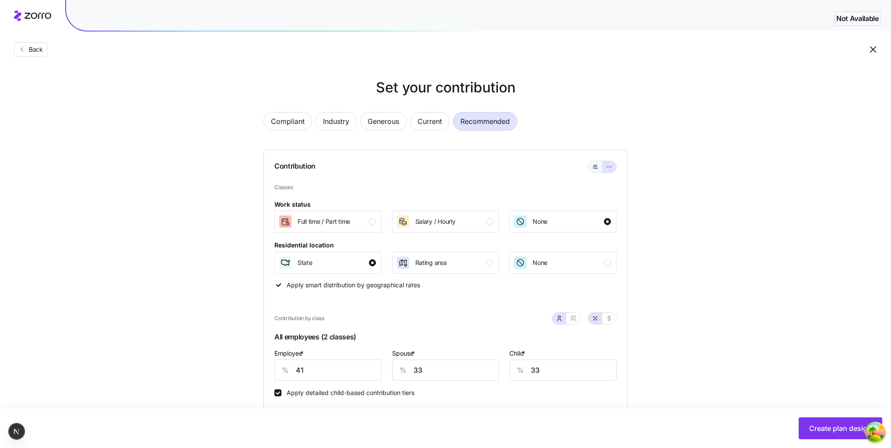
click at [597, 166] on icon "button" at bounding box center [595, 167] width 6 height 11
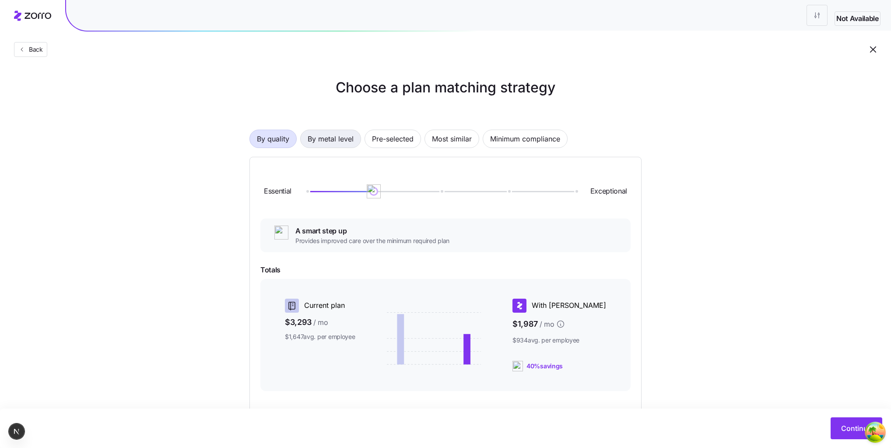
click at [333, 145] on span "By metal level" at bounding box center [331, 139] width 46 height 18
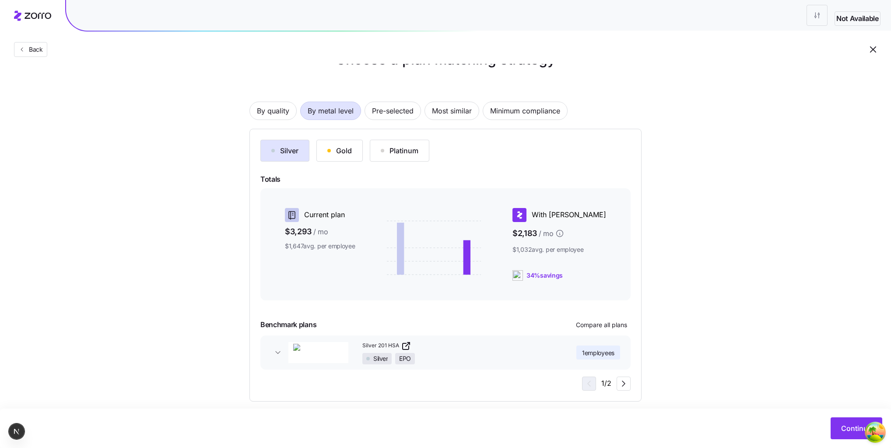
scroll to position [37, 0]
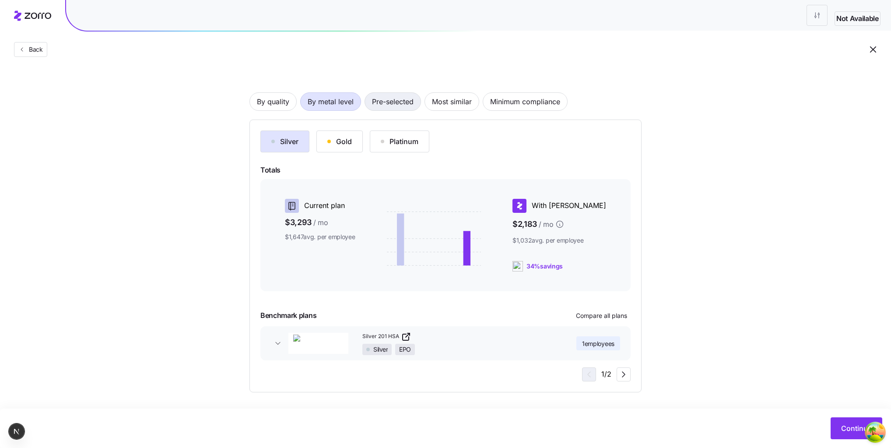
click at [377, 107] on span "Pre-selected" at bounding box center [393, 102] width 42 height 18
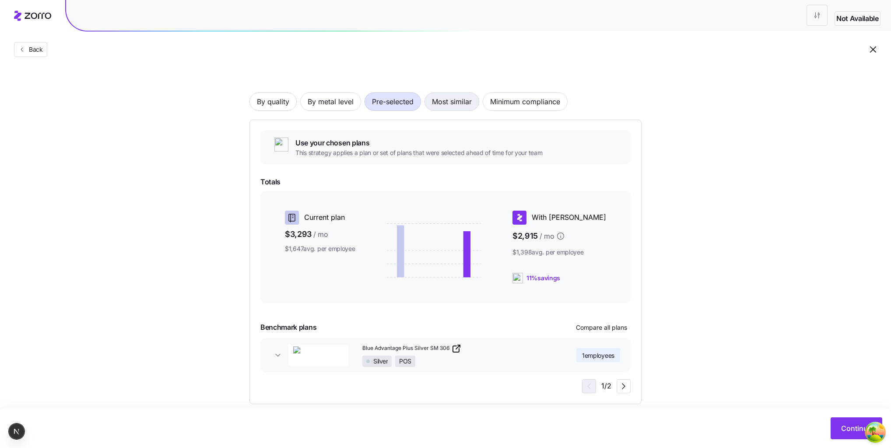
click at [448, 107] on span "Most similar" at bounding box center [452, 102] width 40 height 18
click at [492, 349] on link "Blue Advantage Plus Silver SM 306" at bounding box center [457, 348] width 189 height 11
click at [276, 359] on button "Blue Advantage Plus Silver SM 306 Silver POS 1 employees" at bounding box center [446, 355] width 370 height 34
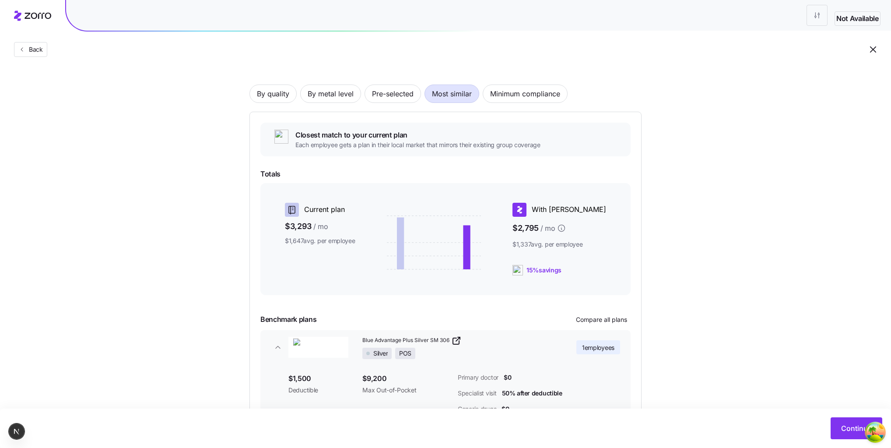
scroll to position [0, 0]
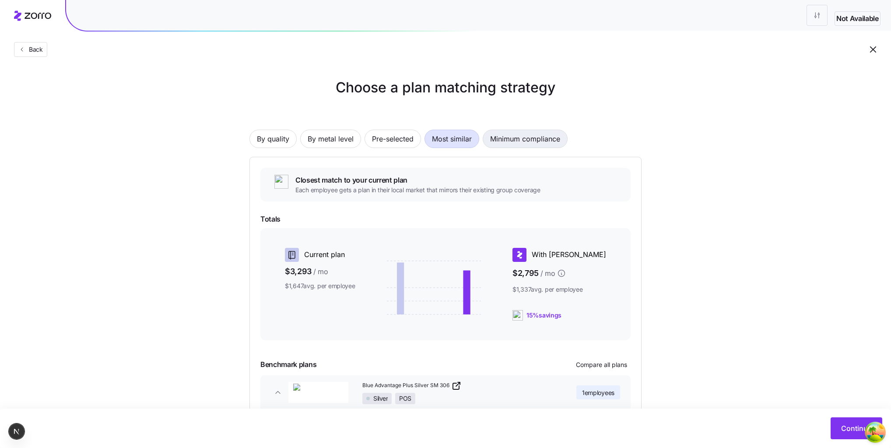
click at [514, 143] on span "Minimum compliance" at bounding box center [525, 139] width 70 height 18
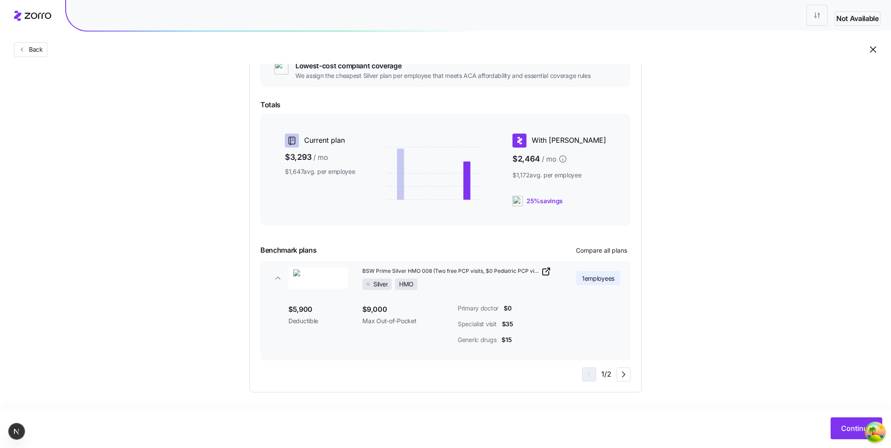
click at [275, 285] on button "BSW Prime Silver HMO 008 (Two free PCP visits, $0 Pediatric PCP visits) Silver …" at bounding box center [446, 278] width 370 height 34
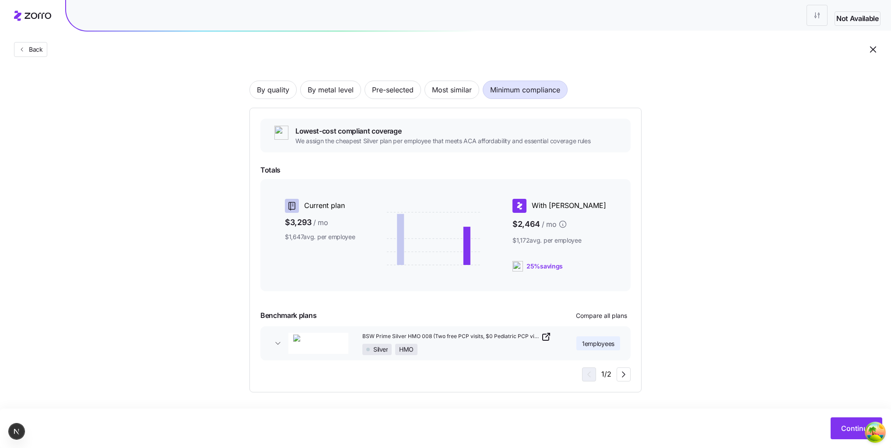
click at [273, 335] on button "BSW Prime Silver HMO 008 (Two free PCP visits, $0 Pediatric PCP visits) Silver …" at bounding box center [446, 343] width 370 height 34
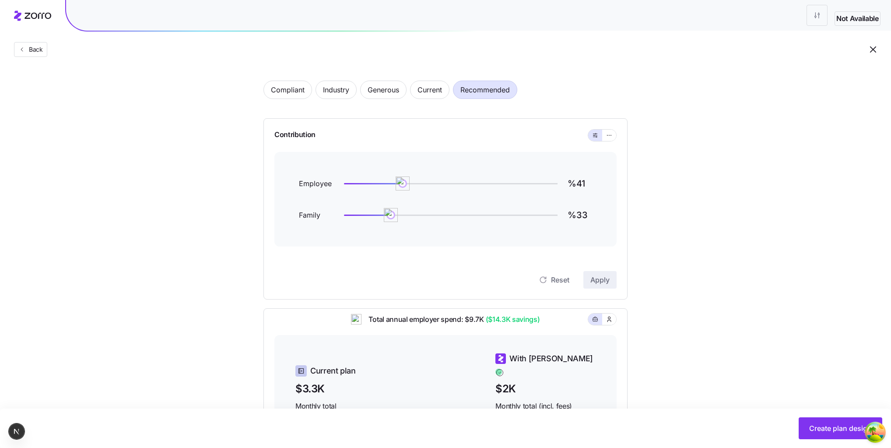
scroll to position [35, 0]
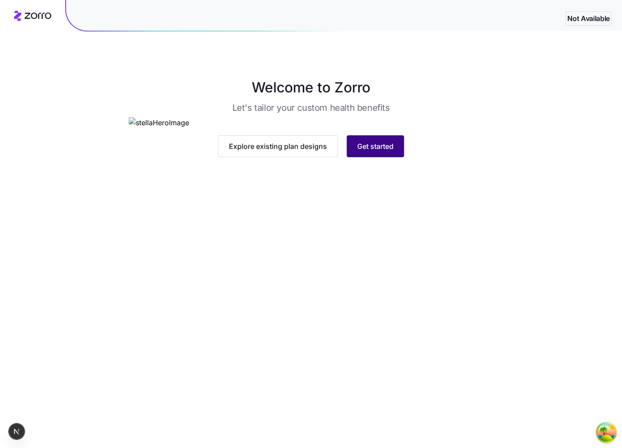
click at [359, 151] on span "Get started" at bounding box center [375, 146] width 36 height 11
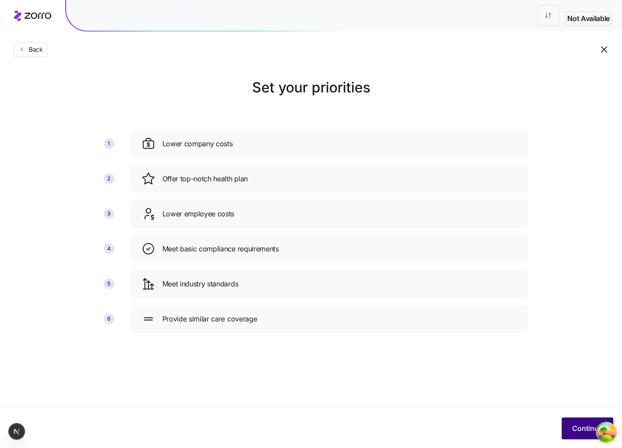
click at [590, 429] on span "Continue" at bounding box center [587, 428] width 31 height 11
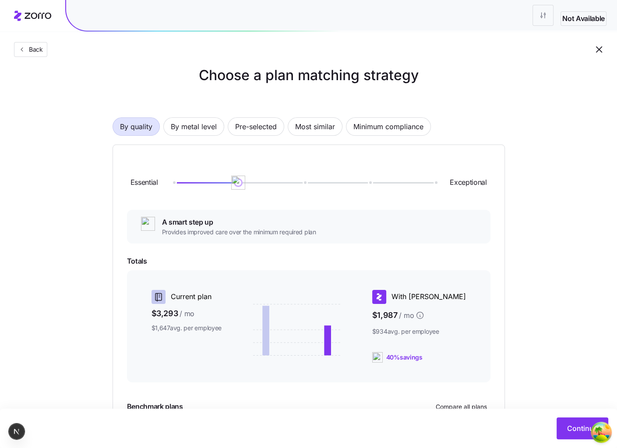
scroll to position [104, 0]
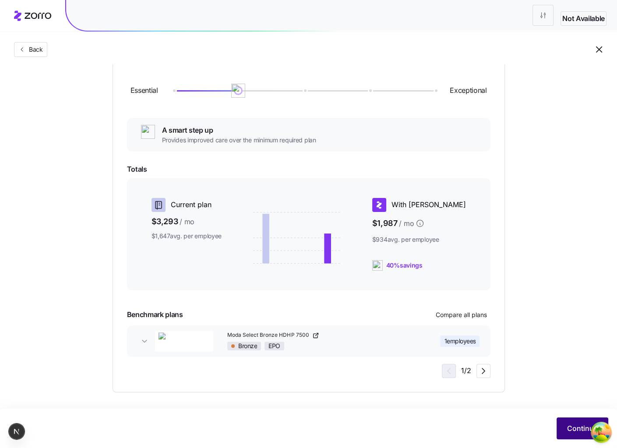
click at [567, 427] on span "Continue" at bounding box center [582, 428] width 31 height 11
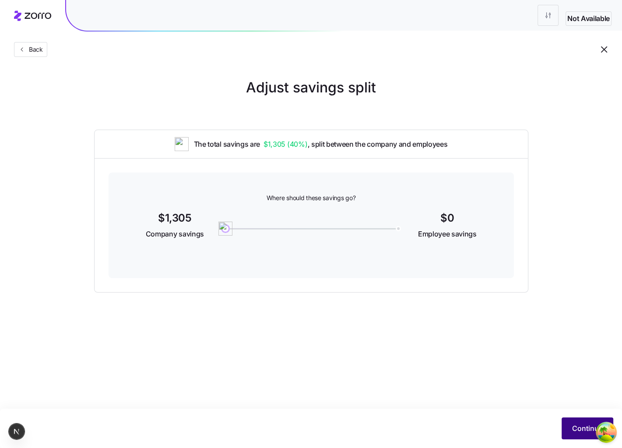
click at [585, 419] on button "Continue" at bounding box center [588, 428] width 52 height 22
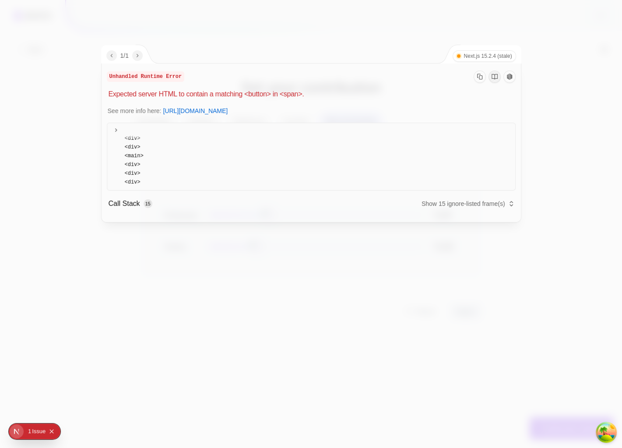
type input "%41"
type input "%33"
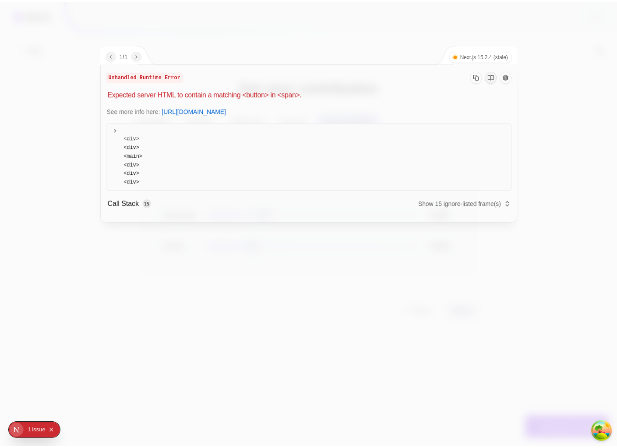
scroll to position [66, 0]
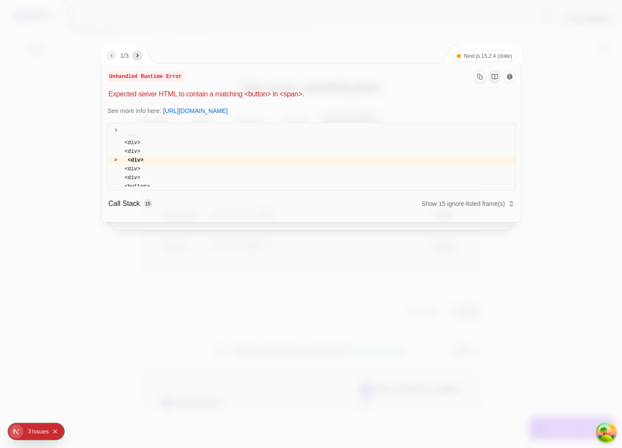
click at [289, 264] on div at bounding box center [311, 224] width 622 height 448
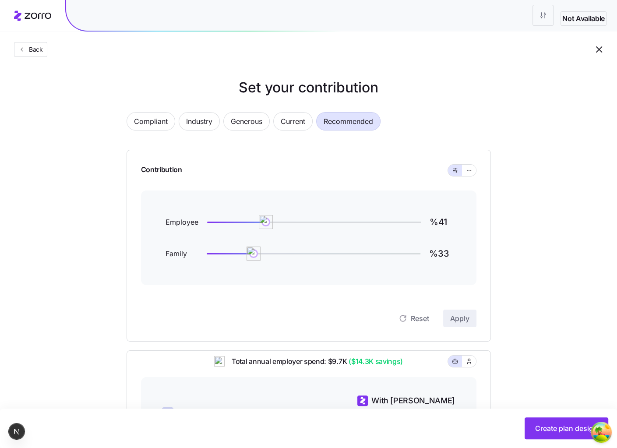
scroll to position [0, 0]
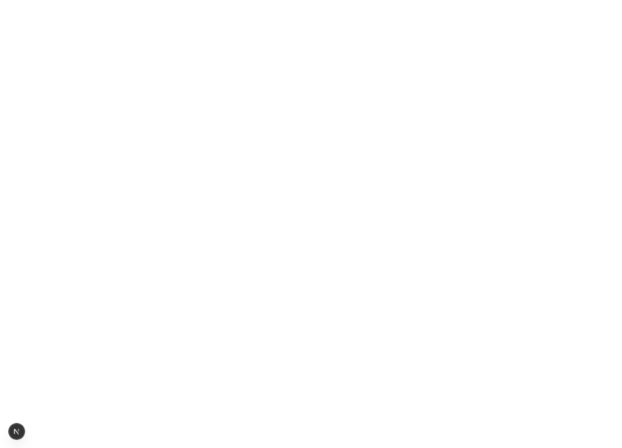
click at [323, 0] on html at bounding box center [311, 0] width 622 height 0
click at [279, 0] on html at bounding box center [311, 0] width 622 height 0
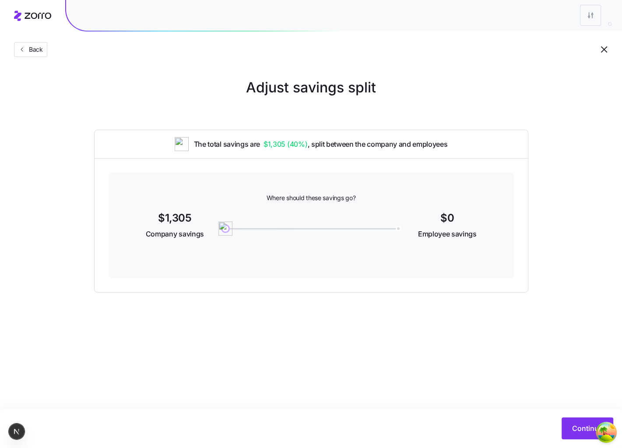
click at [382, 296] on main "Adjust savings split The total savings are $1,305 ( 40% ) , split between the c…" at bounding box center [311, 224] width 622 height 448
click at [531, 165] on div "Adjust savings split The total savings are $1,305 ( 40% ) , split between the c…" at bounding box center [311, 184] width 622 height 215
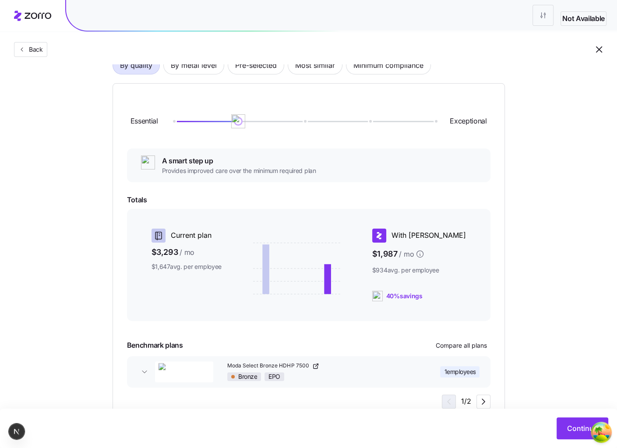
scroll to position [69, 0]
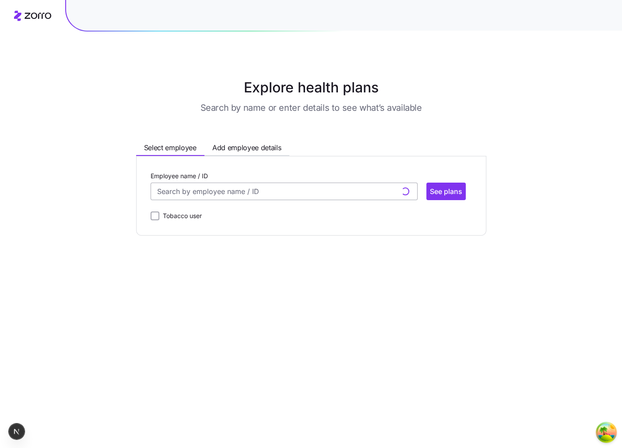
click at [271, 192] on input "Employee name / ID" at bounding box center [284, 192] width 267 height 18
type input "g"
type input "j"
type input "d"
click at [85, 166] on div "Explore health plans Search by name or enter details to see what’s available Se…" at bounding box center [311, 156] width 622 height 158
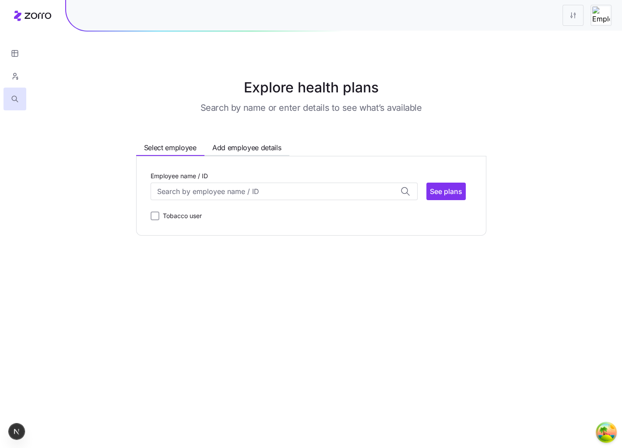
click at [277, 174] on div "Employee name / ID" at bounding box center [284, 185] width 267 height 30
click at [245, 144] on span "Add employee details" at bounding box center [246, 147] width 69 height 11
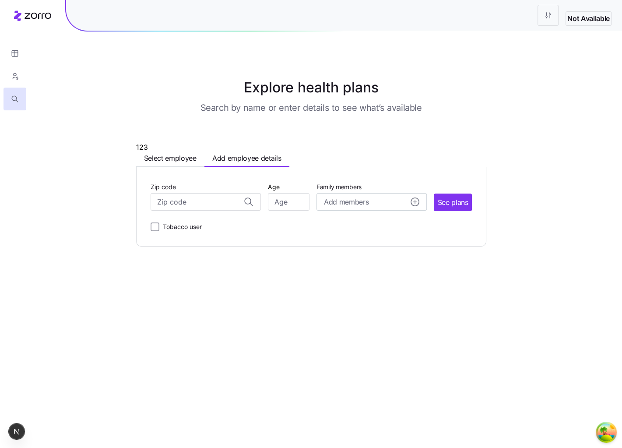
click at [170, 147] on div "123 Select employee Add employee details Zip code Age Family members Add member…" at bounding box center [311, 194] width 350 height 105
click at [163, 156] on span "Select employee" at bounding box center [170, 158] width 53 height 11
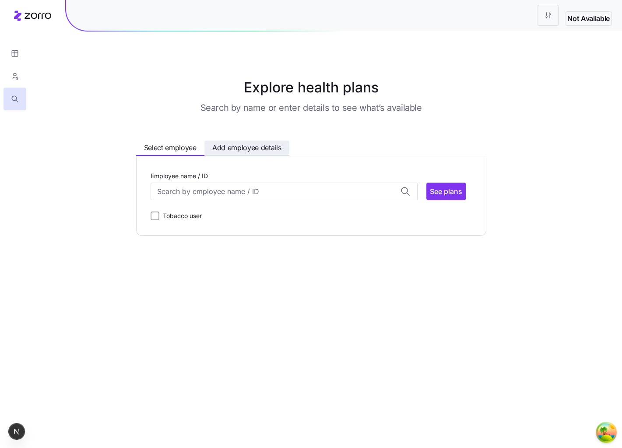
click at [263, 148] on span "Add employee details" at bounding box center [246, 147] width 69 height 11
click at [191, 144] on span "Select employee" at bounding box center [170, 147] width 53 height 11
click at [224, 145] on span "Add employee details" at bounding box center [246, 147] width 69 height 11
click at [192, 143] on span "Select employee" at bounding box center [170, 147] width 53 height 11
click at [229, 147] on span "Add employee details" at bounding box center [246, 147] width 69 height 11
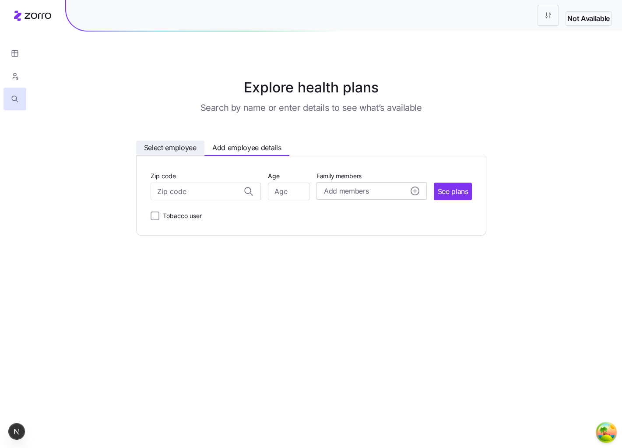
click at [185, 153] on button "Select employee" at bounding box center [170, 148] width 68 height 14
click at [252, 151] on span "Add employee details" at bounding box center [246, 147] width 69 height 11
click at [181, 147] on span "Select employee" at bounding box center [170, 147] width 53 height 11
click at [243, 144] on span "Add employee details" at bounding box center [246, 147] width 69 height 11
click at [179, 144] on span "Select employee" at bounding box center [170, 147] width 53 height 11
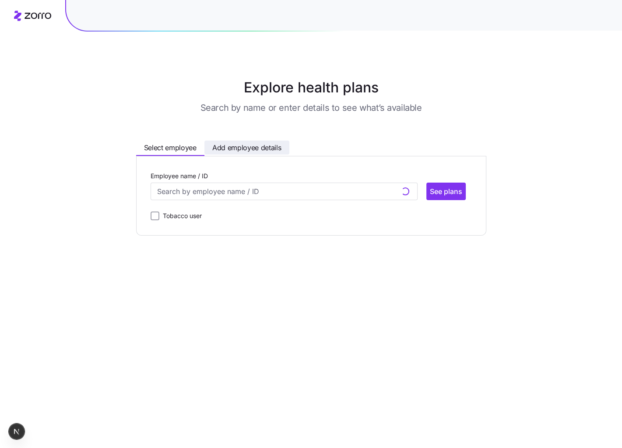
click at [243, 141] on button "Add employee details" at bounding box center [246, 148] width 85 height 14
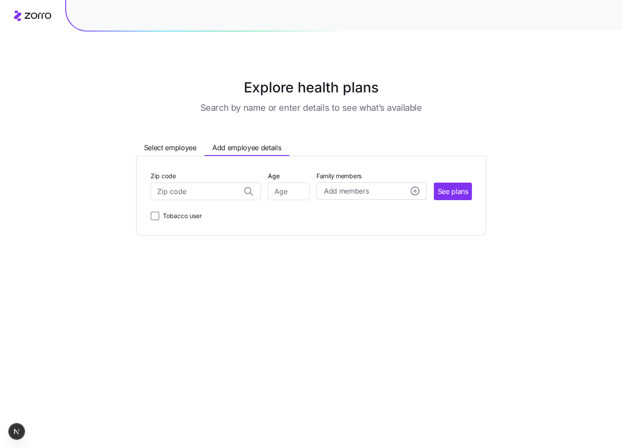
click at [177, 140] on div "Explore health plans Search by name or enter details to see what’s available Se…" at bounding box center [311, 156] width 434 height 158
click at [175, 144] on span "Select employee" at bounding box center [170, 147] width 53 height 11
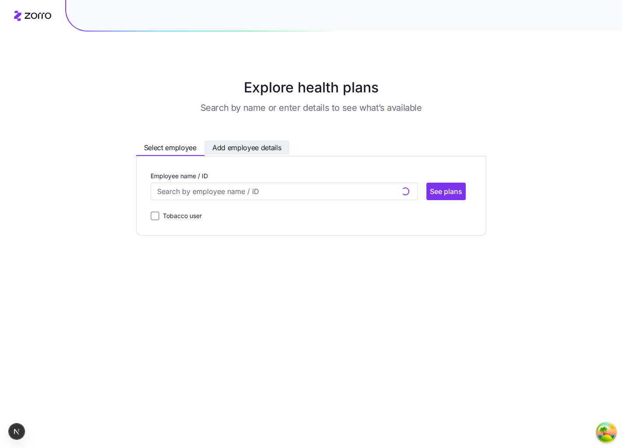
click at [218, 147] on span "Add employee details" at bounding box center [246, 147] width 69 height 11
click at [174, 143] on span "Select employee" at bounding box center [170, 147] width 53 height 11
click at [215, 151] on span "Add employee details" at bounding box center [246, 147] width 69 height 11
click at [188, 149] on span "Select employee" at bounding box center [170, 147] width 53 height 11
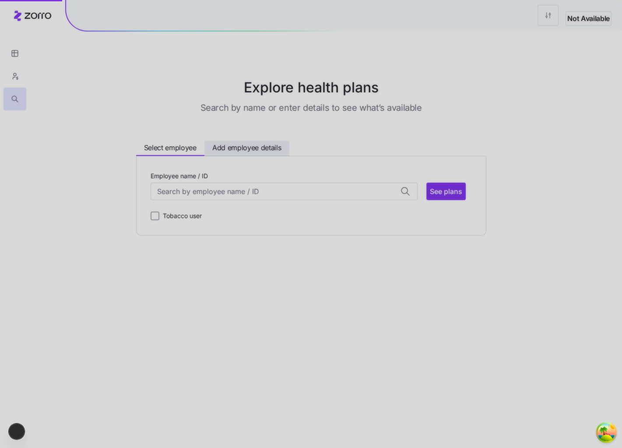
click at [258, 150] on div at bounding box center [311, 224] width 622 height 448
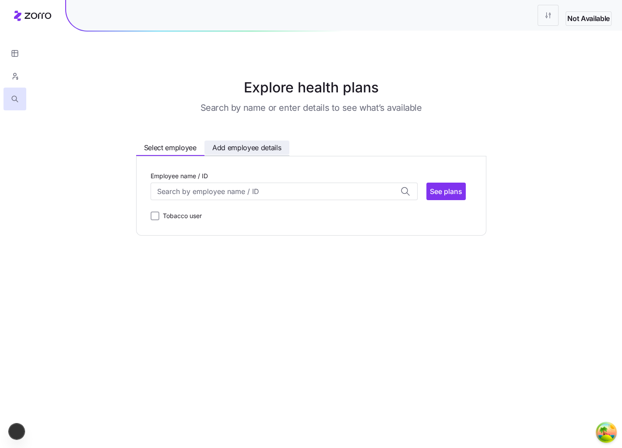
click at [236, 147] on span "Add employee details" at bounding box center [246, 147] width 69 height 11
click at [184, 142] on span "Select employee" at bounding box center [170, 147] width 53 height 11
click at [215, 142] on span "Add employee details" at bounding box center [246, 147] width 69 height 11
click at [187, 142] on span "Select employee" at bounding box center [170, 147] width 53 height 11
click at [259, 150] on span "Add employee details" at bounding box center [246, 147] width 69 height 11
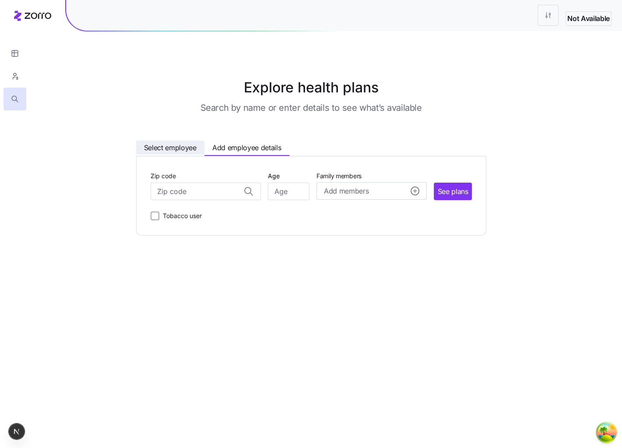
click at [179, 145] on span "Select employee" at bounding box center [170, 147] width 53 height 11
click at [209, 148] on button "Add employee details" at bounding box center [246, 148] width 85 height 14
click at [179, 145] on span "Select employee" at bounding box center [170, 147] width 53 height 11
click at [214, 144] on span "Add employee details" at bounding box center [246, 147] width 69 height 11
click at [184, 141] on button "Select employee" at bounding box center [170, 148] width 68 height 14
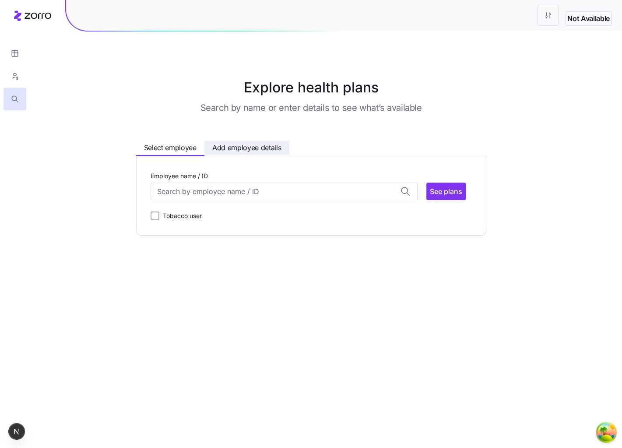
click at [237, 143] on span "Add employee details" at bounding box center [246, 147] width 69 height 11
click at [185, 145] on span "Select employee" at bounding box center [170, 147] width 53 height 11
click at [257, 154] on button "Add employee details" at bounding box center [246, 148] width 85 height 14
click at [156, 144] on span "Select employee" at bounding box center [170, 147] width 53 height 11
click at [15, 59] on button "button" at bounding box center [15, 53] width 23 height 23
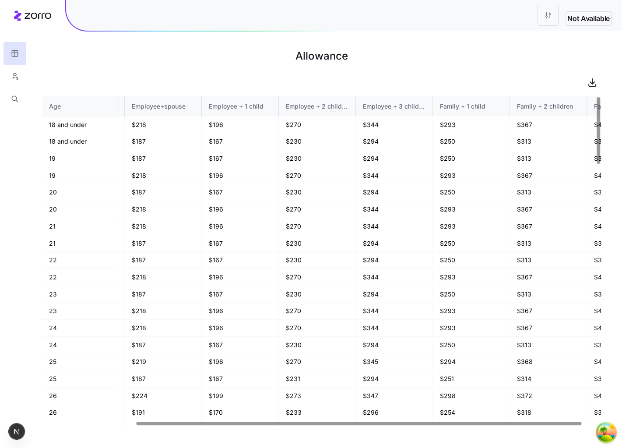
scroll to position [0, 134]
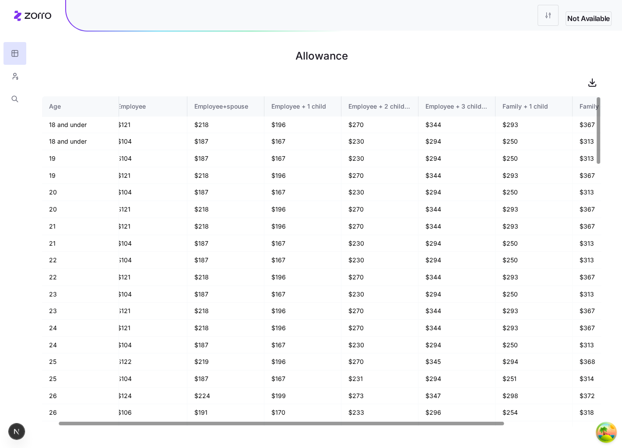
click at [305, 422] on div at bounding box center [281, 423] width 445 height 3
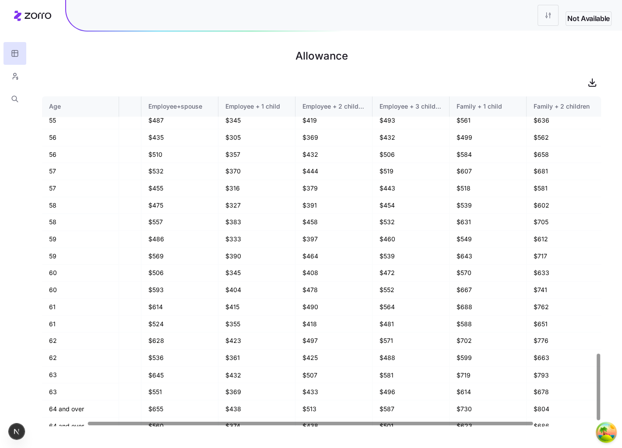
scroll to position [1275, 30]
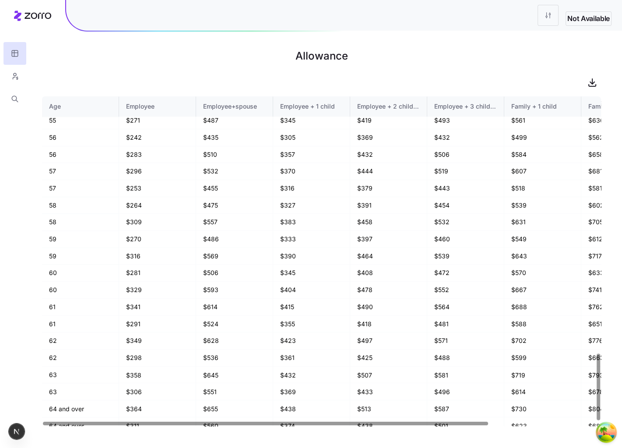
click at [227, 421] on div at bounding box center [319, 423] width 554 height 5
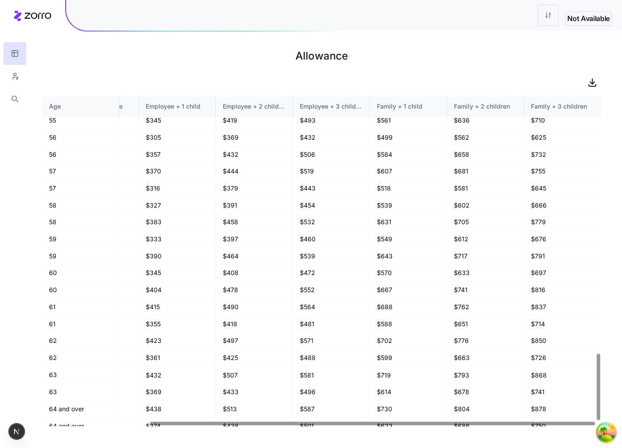
scroll to position [1275, 0]
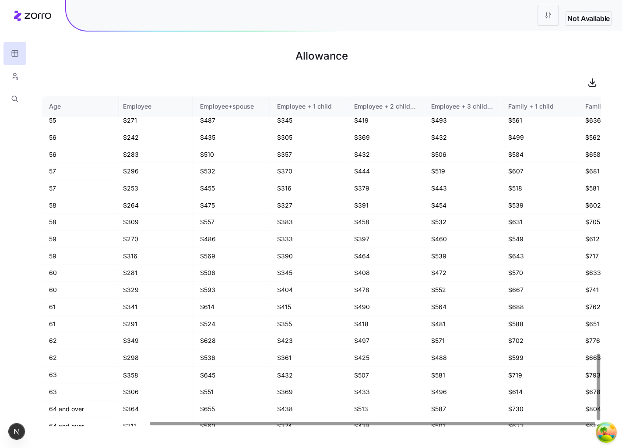
click at [150, 422] on div at bounding box center [372, 423] width 445 height 3
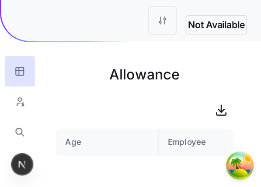
scroll to position [1134, 0]
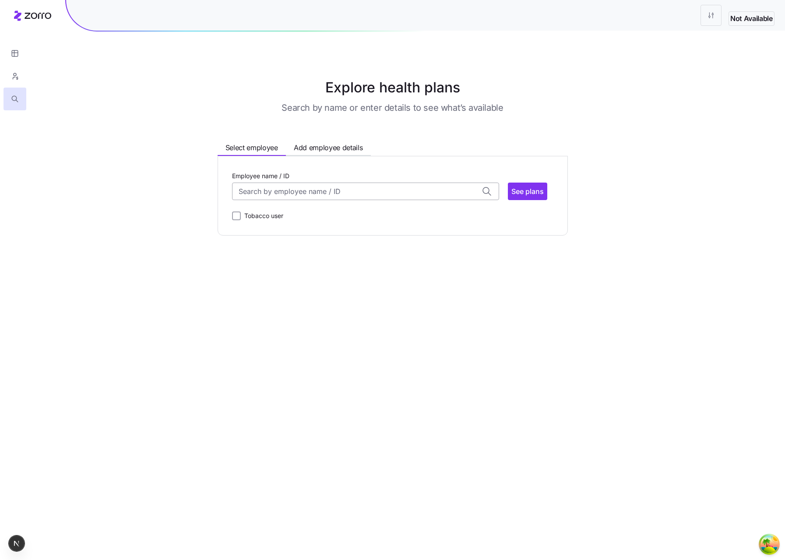
click at [342, 189] on input "Employee name / ID" at bounding box center [365, 192] width 267 height 18
click at [292, 218] on span "[PERSON_NAME] (48)" at bounding box center [274, 214] width 71 height 11
click at [518, 194] on span "See plans" at bounding box center [527, 191] width 32 height 11
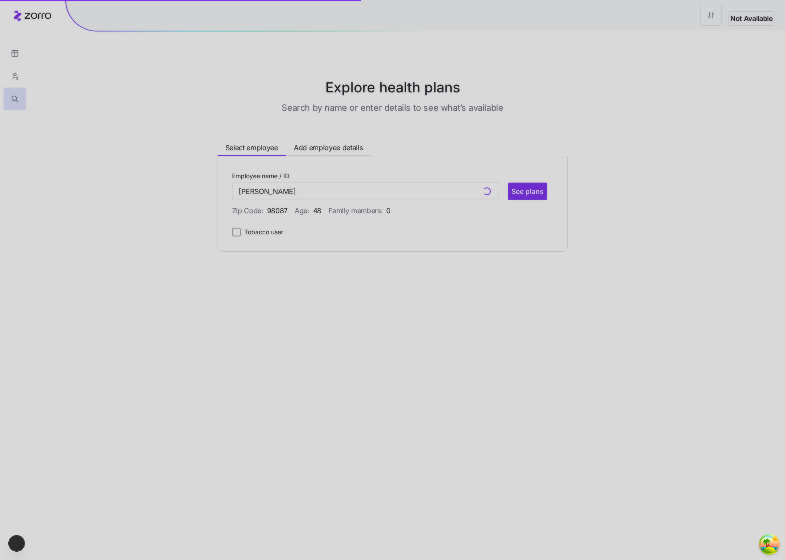
type input "[PERSON_NAME] (ID: 002)"
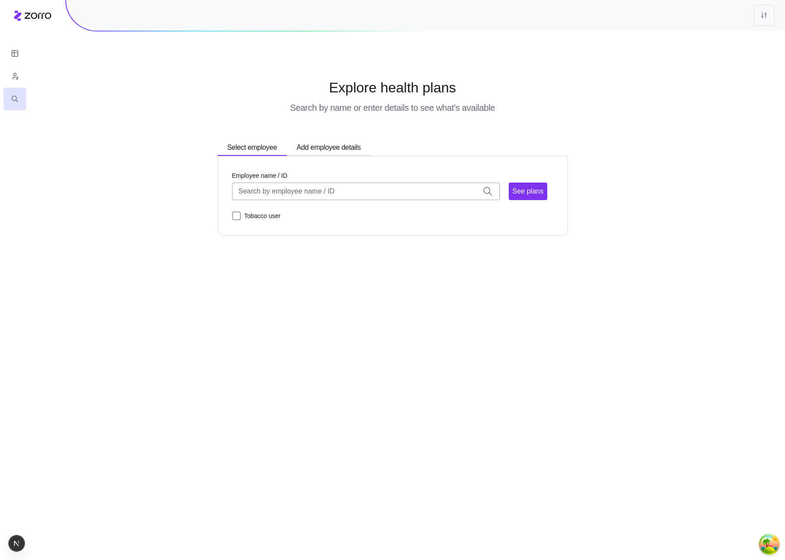
click at [295, 189] on input "Employee name / ID" at bounding box center [366, 192] width 268 height 18
click at [322, 154] on button "Add employee details" at bounding box center [328, 148] width 85 height 14
click at [277, 194] on input "Zip code" at bounding box center [287, 192] width 111 height 18
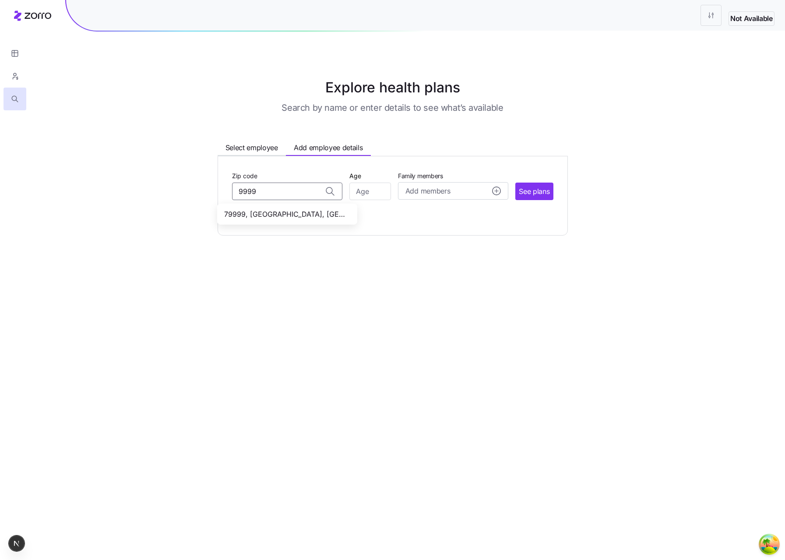
click at [281, 216] on span "79999, [GEOGRAPHIC_DATA], [GEOGRAPHIC_DATA]" at bounding box center [285, 214] width 123 height 11
type input "79999, [GEOGRAPHIC_DATA], [GEOGRAPHIC_DATA]"
click at [364, 194] on input "Age" at bounding box center [370, 192] width 42 height 18
type input "18"
click at [410, 190] on span "Add members" at bounding box center [427, 191] width 45 height 11
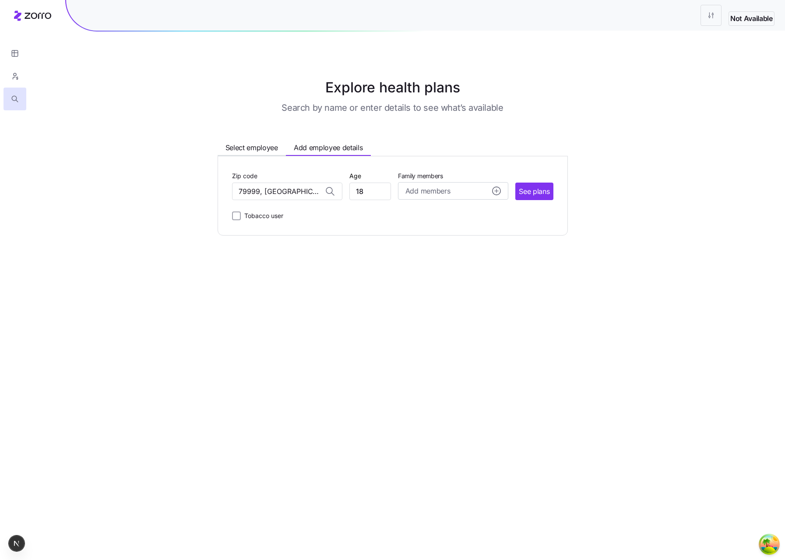
click at [578, 292] on main "Explore health plans Search by name or enter details to see what’s available Se…" at bounding box center [392, 280] width 785 height 560
click at [534, 188] on span "See plans" at bounding box center [534, 191] width 31 height 11
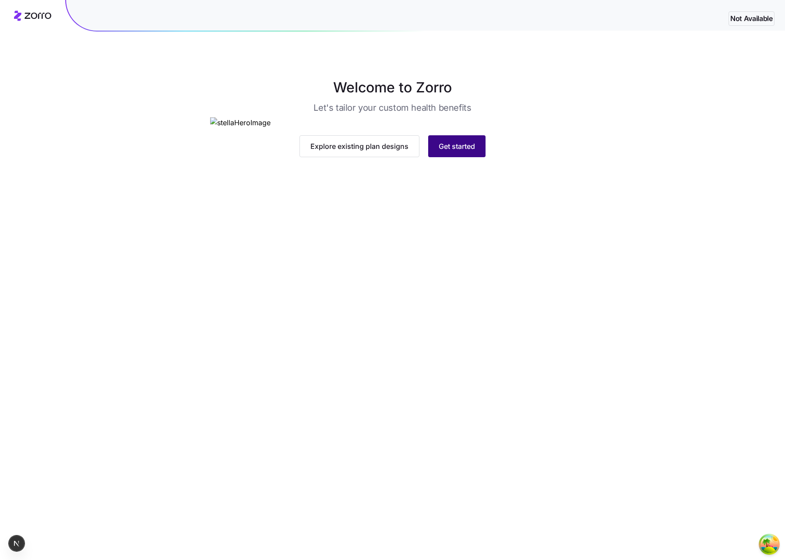
click at [459, 157] on button "Get started" at bounding box center [456, 146] width 57 height 22
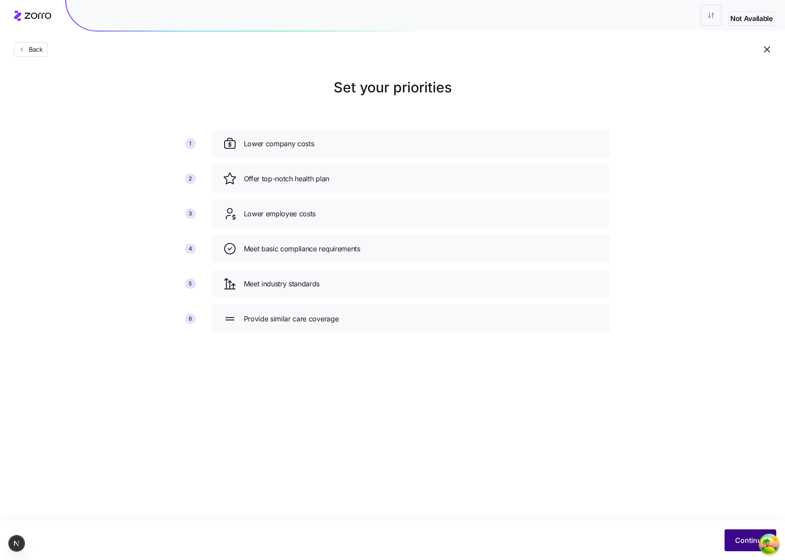
click at [746, 539] on span "Continue" at bounding box center [750, 540] width 31 height 11
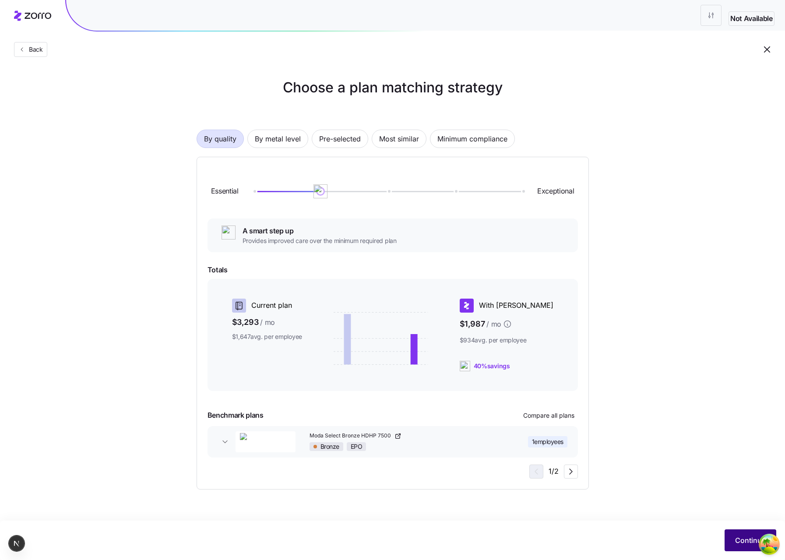
click at [744, 542] on span "Continue" at bounding box center [750, 540] width 31 height 11
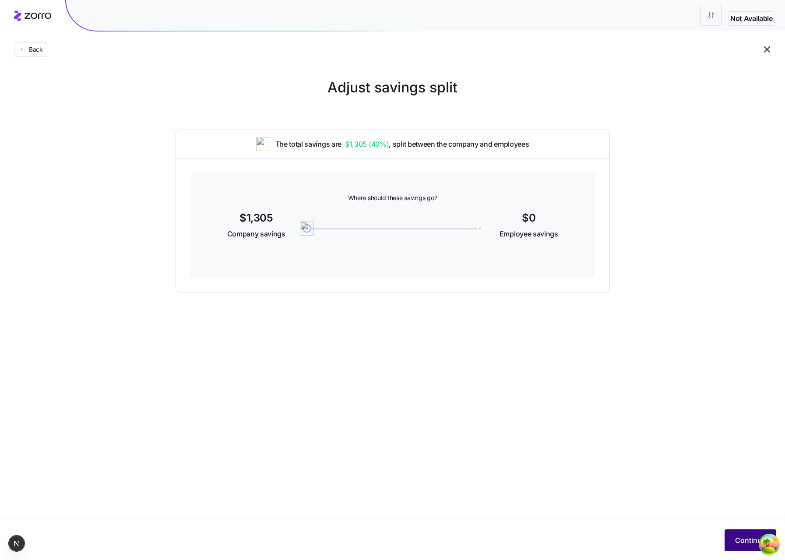
click at [739, 537] on span "Continue" at bounding box center [750, 540] width 31 height 11
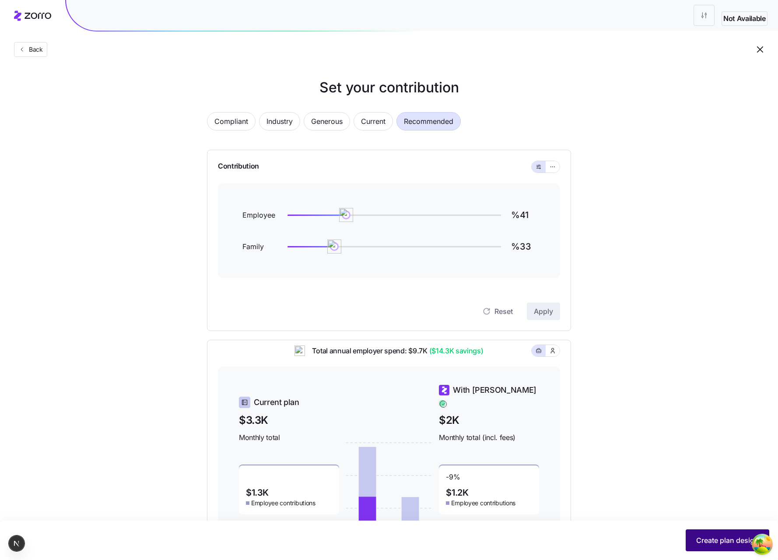
click at [694, 536] on button "Create plan design" at bounding box center [728, 540] width 84 height 22
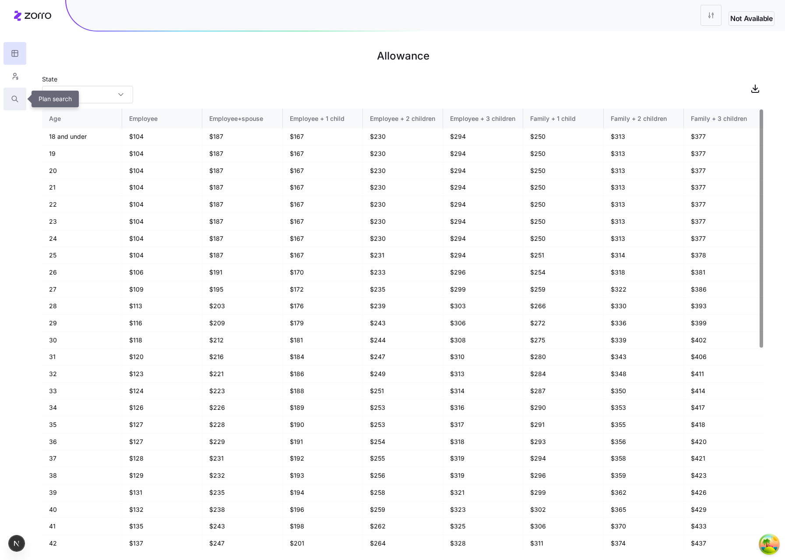
click at [18, 106] on button "button" at bounding box center [15, 99] width 23 height 23
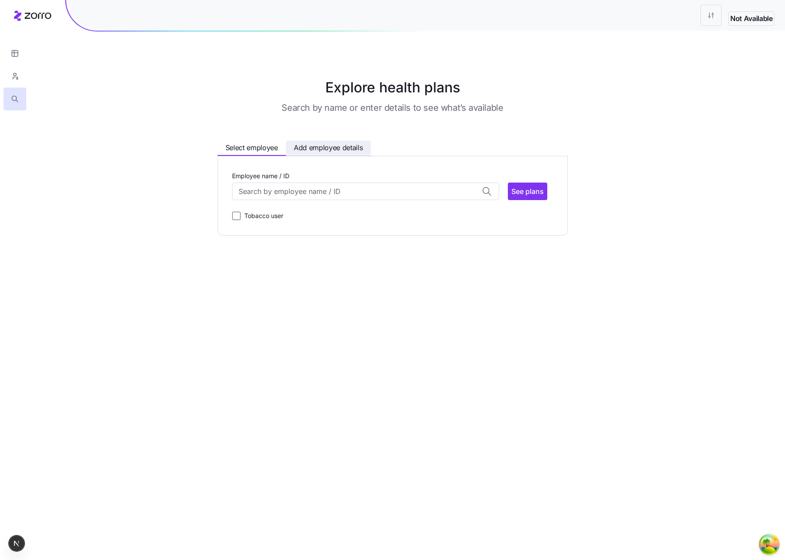
click at [346, 152] on span "Add employee details" at bounding box center [328, 147] width 69 height 11
click at [259, 196] on input "Zip code" at bounding box center [287, 192] width 111 height 18
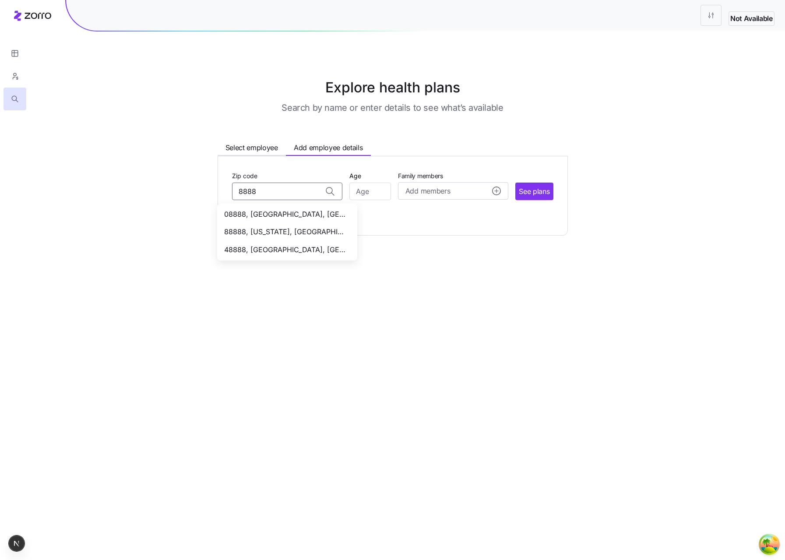
click at [261, 212] on span "08888, Hunterdon County, NJ" at bounding box center [285, 214] width 123 height 11
type input "08888, Hunterdon County, NJ"
click at [372, 194] on input "Age" at bounding box center [370, 192] width 42 height 18
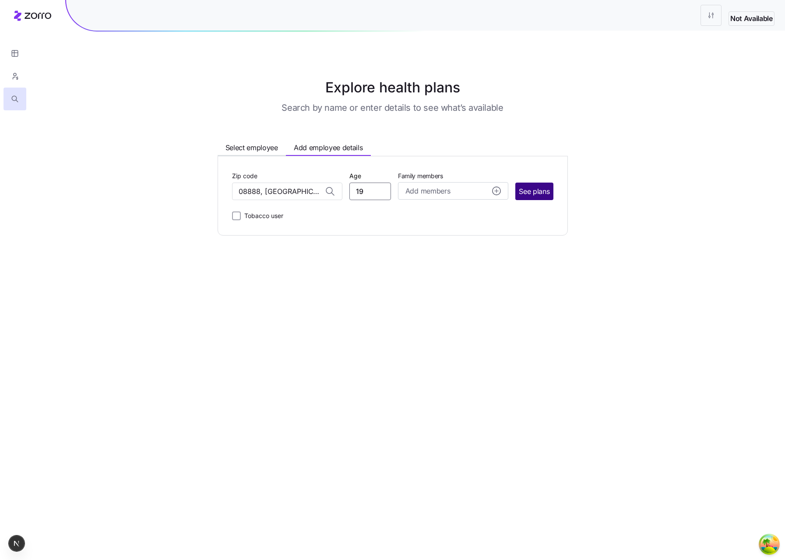
type input "19"
click at [534, 192] on span "See plans" at bounding box center [534, 191] width 31 height 11
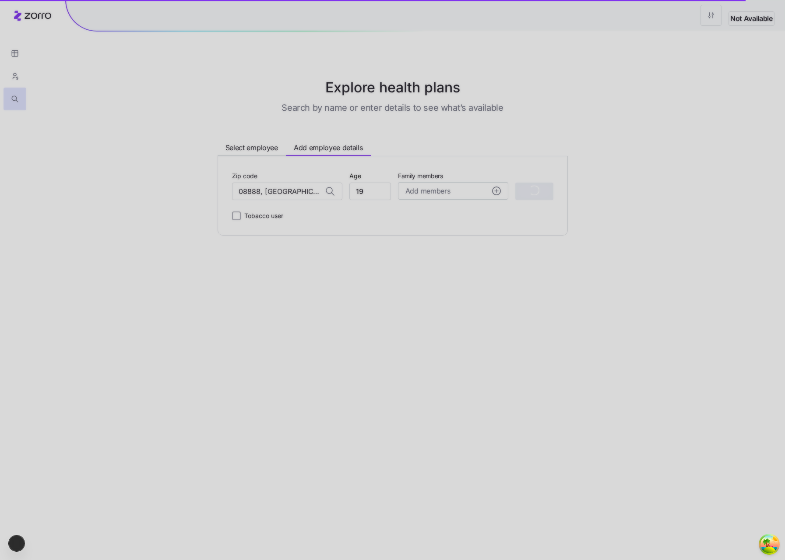
click at [416, 413] on div at bounding box center [392, 280] width 785 height 560
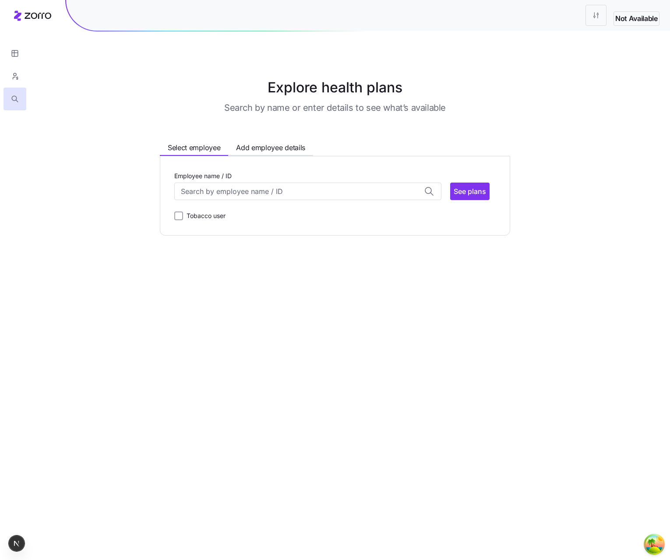
click at [137, 162] on div "Explore health plans Search by name or enter details to see what’s available Se…" at bounding box center [335, 156] width 434 height 158
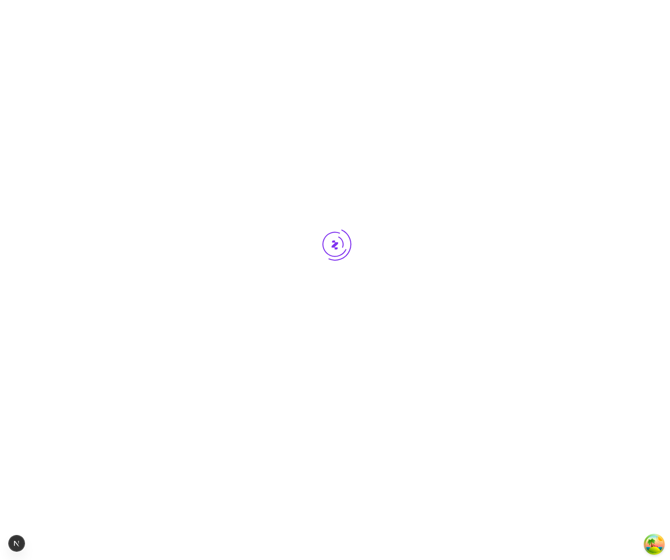
click at [491, 87] on div at bounding box center [335, 260] width 670 height 521
